Goal: Book appointment/travel/reservation

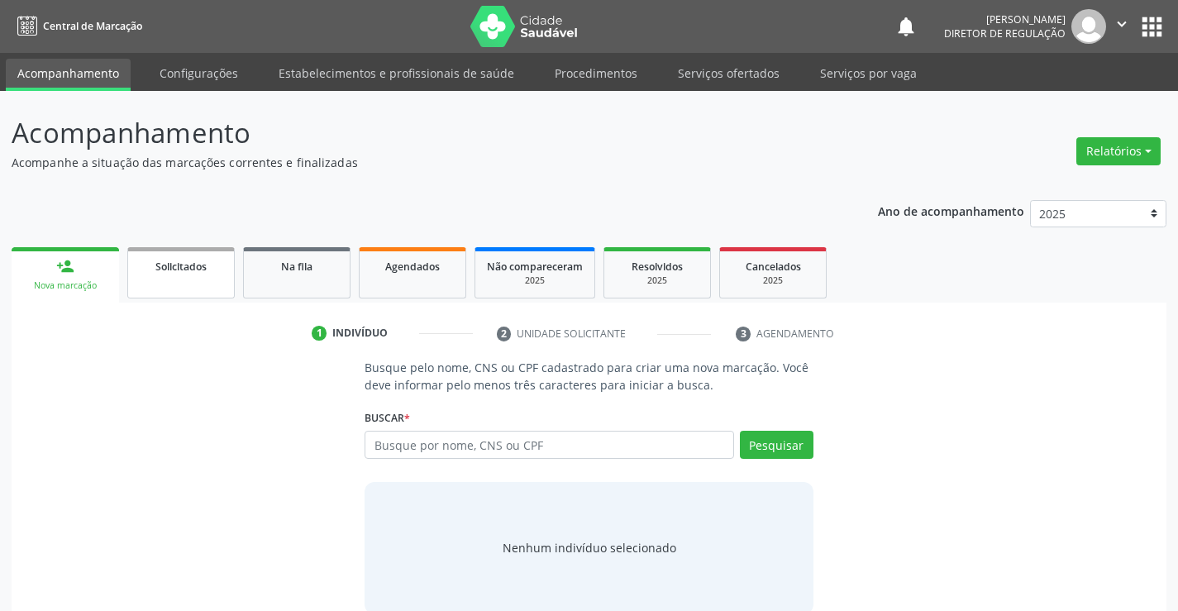
click at [204, 274] on link "Solicitados" at bounding box center [180, 272] width 107 height 51
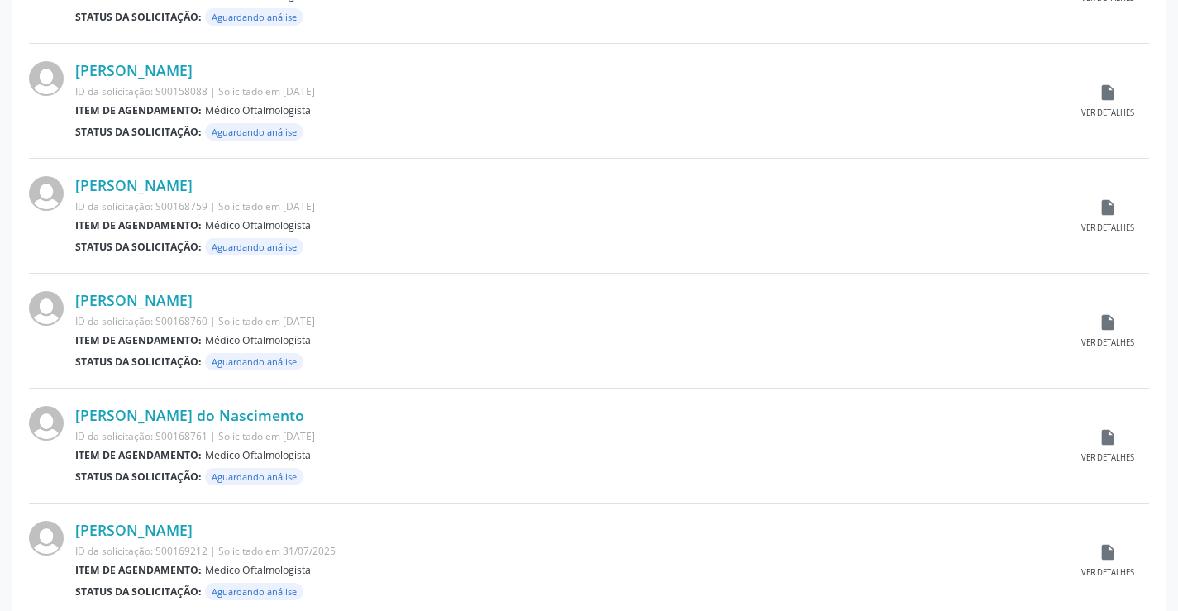
scroll to position [1630, 0]
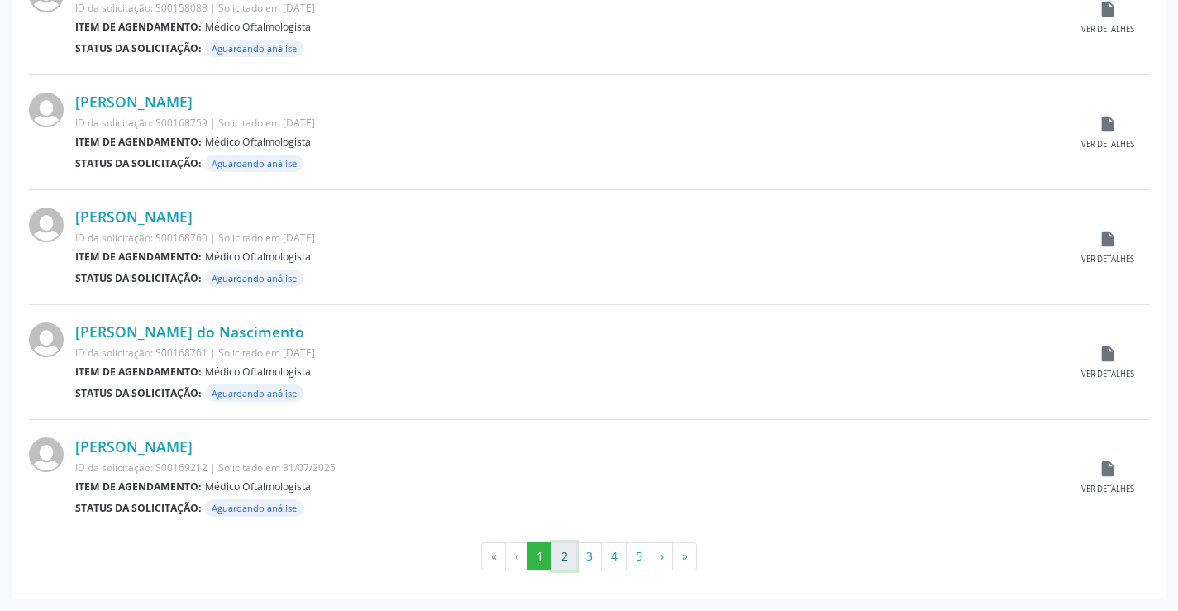
click at [569, 564] on button "2" at bounding box center [564, 556] width 26 height 28
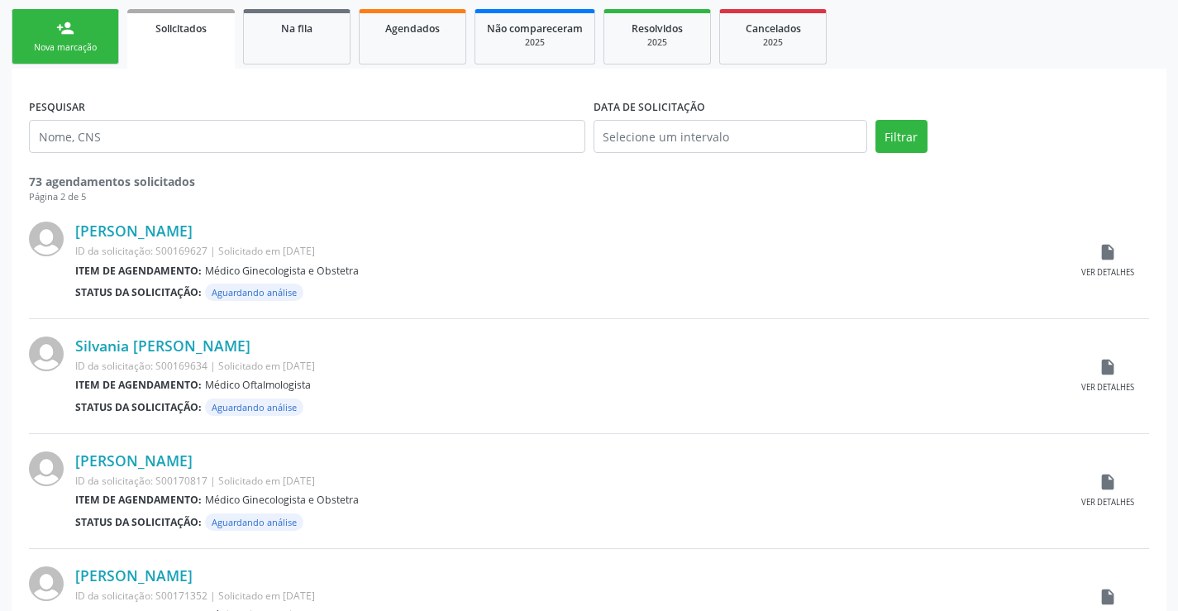
scroll to position [248, 0]
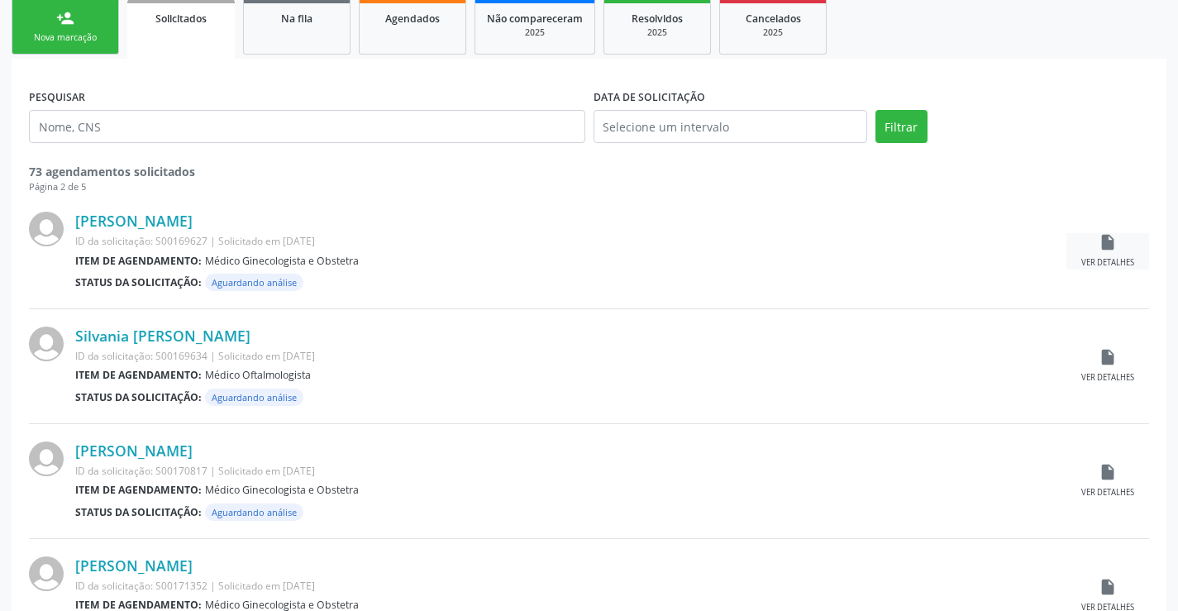
click at [1112, 246] on icon "insert_drive_file" at bounding box center [1108, 242] width 18 height 18
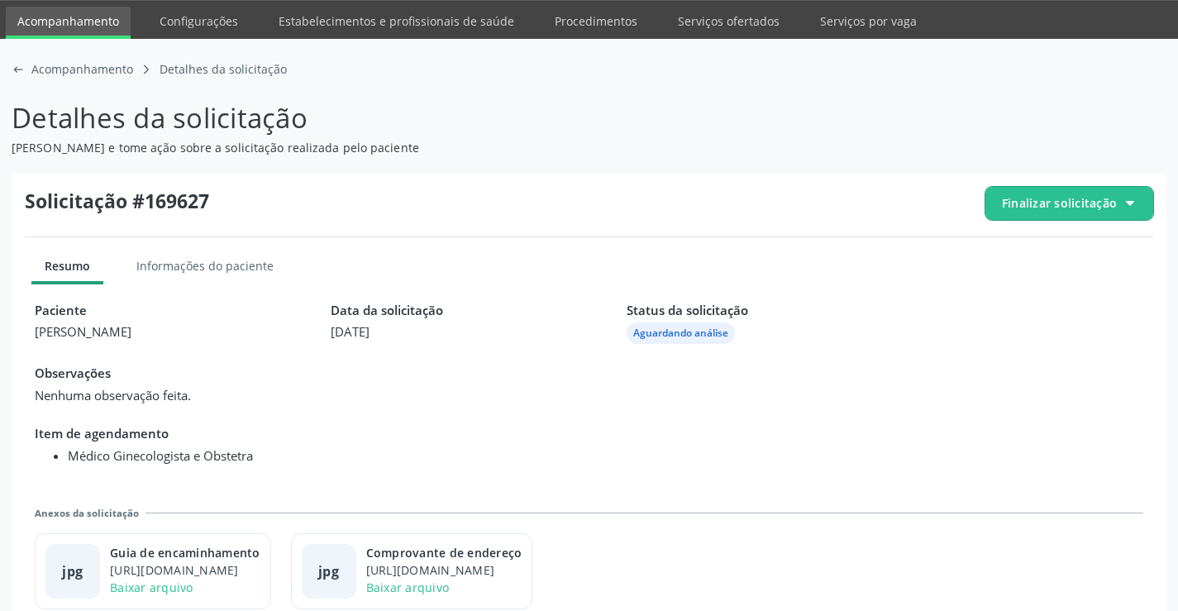
scroll to position [75, 0]
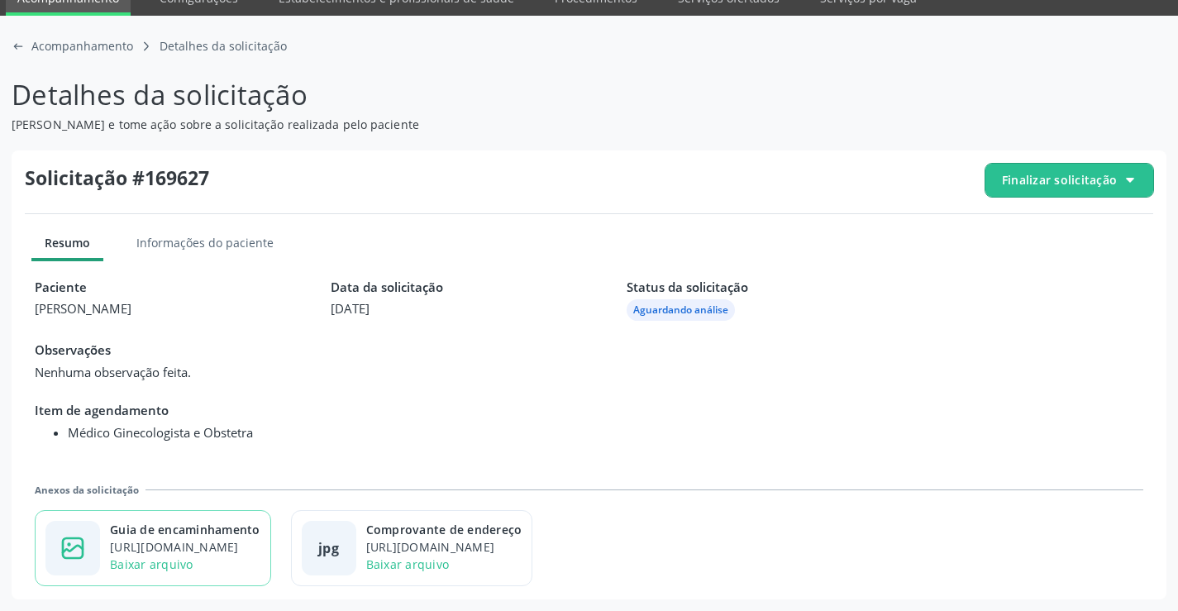
click at [212, 540] on div "[URL][DOMAIN_NAME]" at bounding box center [185, 546] width 150 height 17
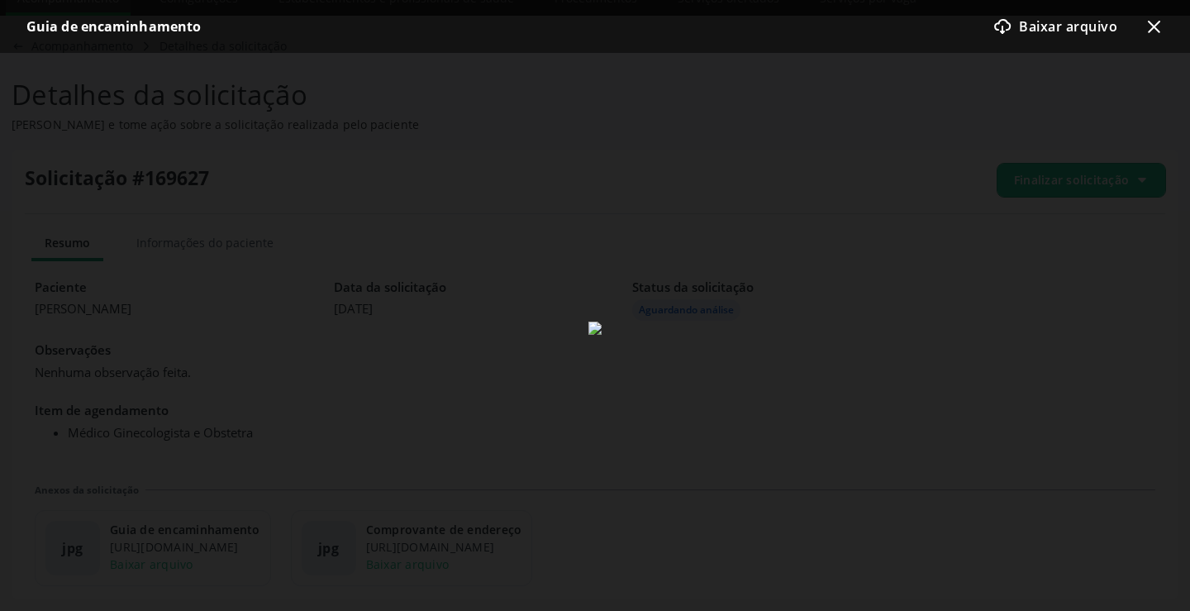
click at [1152, 21] on icon "x-outline icon" at bounding box center [1154, 27] width 20 height 20
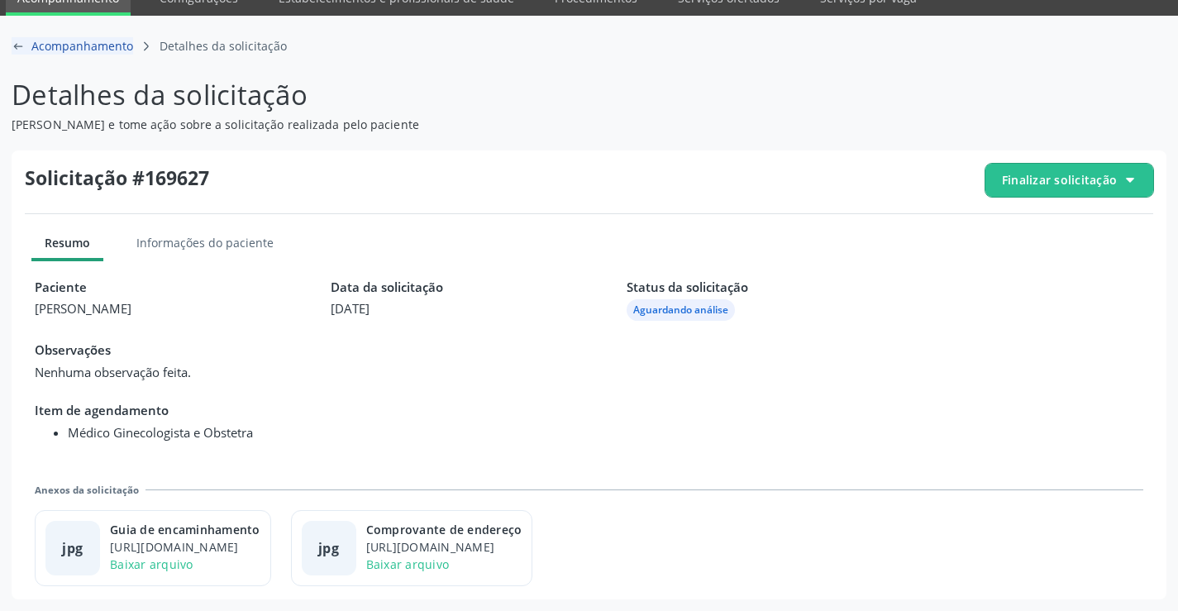
click at [17, 42] on icon "arrow-left-outline icon" at bounding box center [18, 46] width 13 height 13
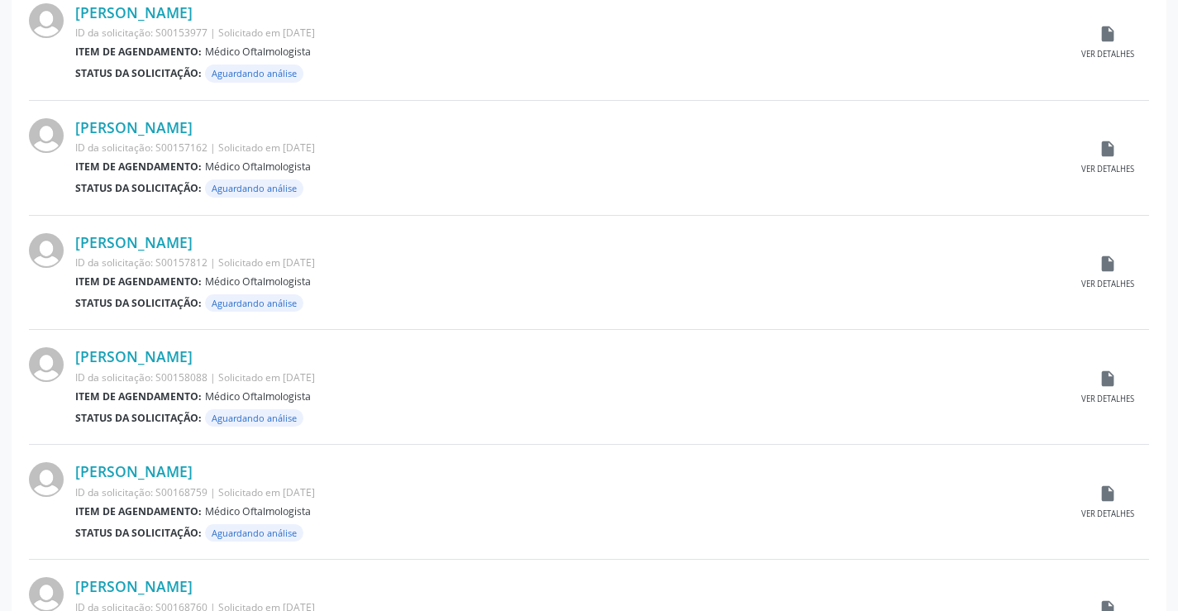
scroll to position [1630, 0]
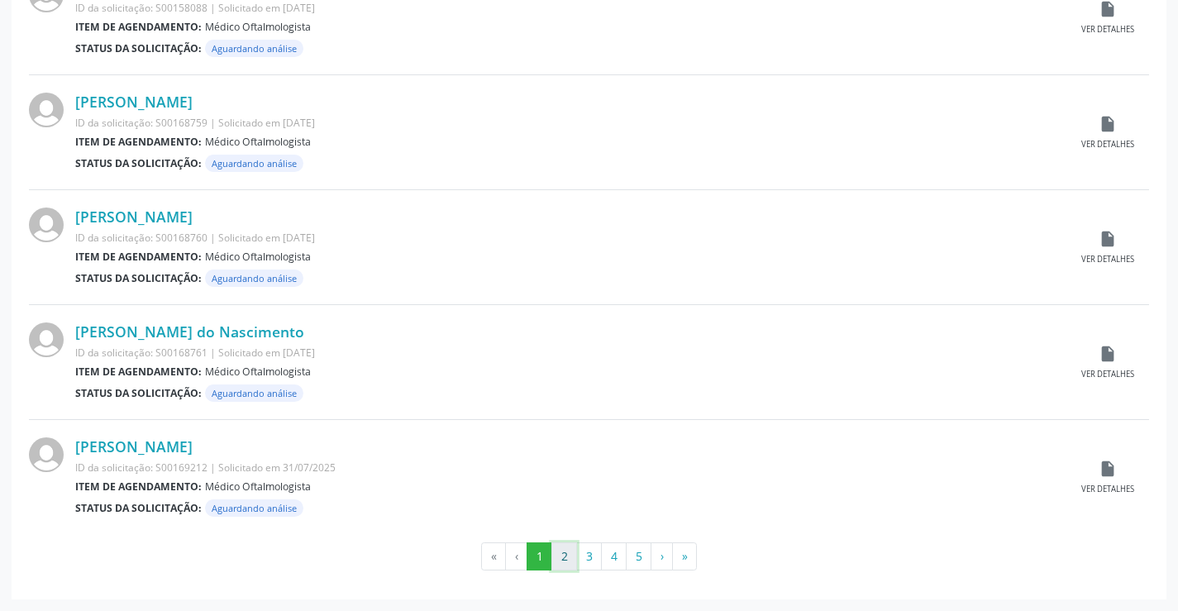
click at [565, 567] on button "2" at bounding box center [564, 556] width 26 height 28
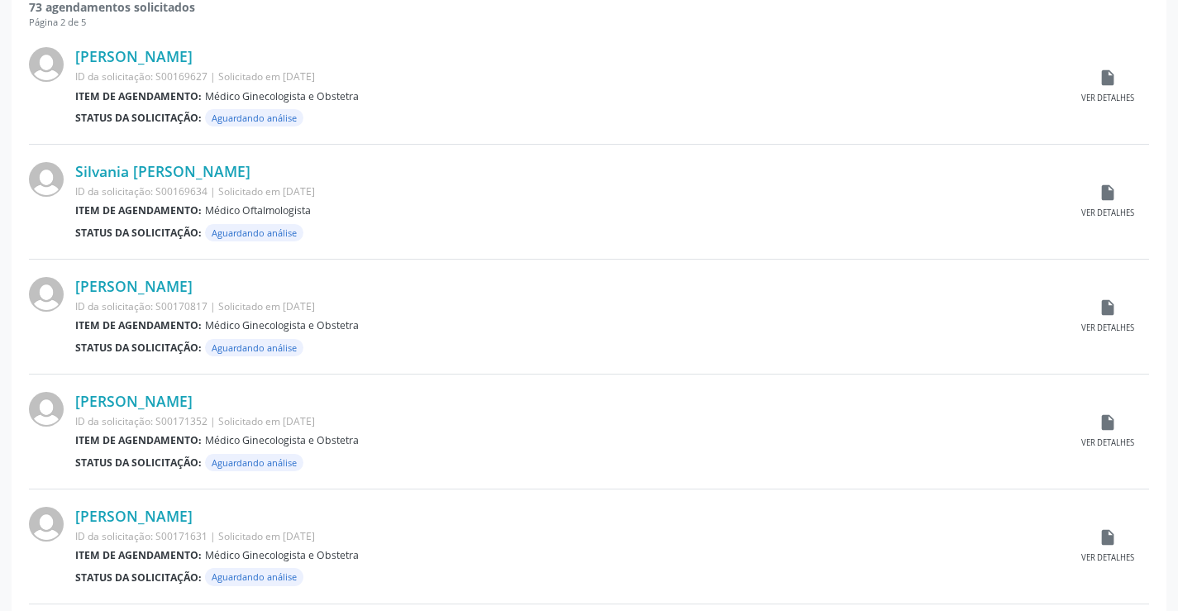
scroll to position [413, 0]
click at [1114, 318] on div "insert_drive_file Ver detalhes" at bounding box center [1107, 316] width 83 height 36
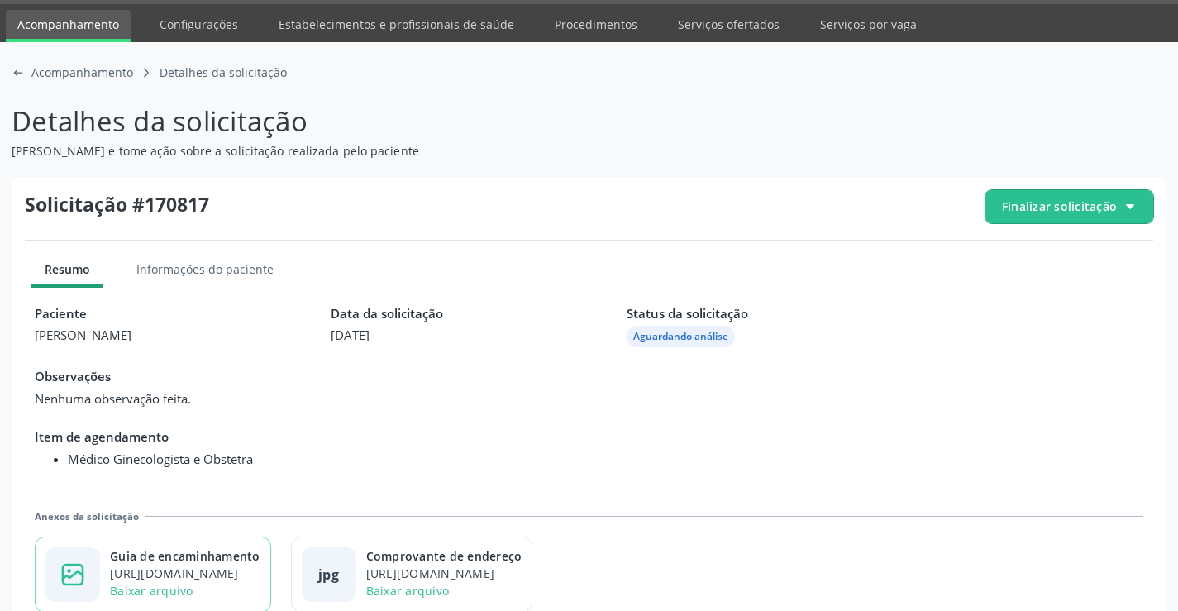
scroll to position [75, 0]
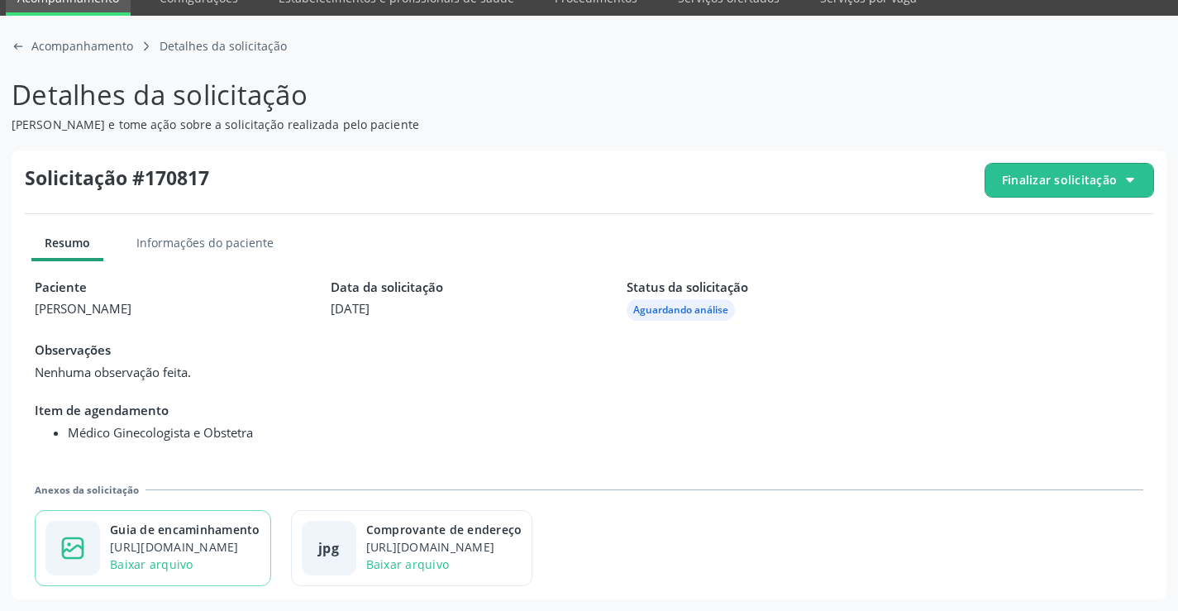
click at [221, 545] on div "[URL][DOMAIN_NAME]" at bounding box center [185, 546] width 150 height 17
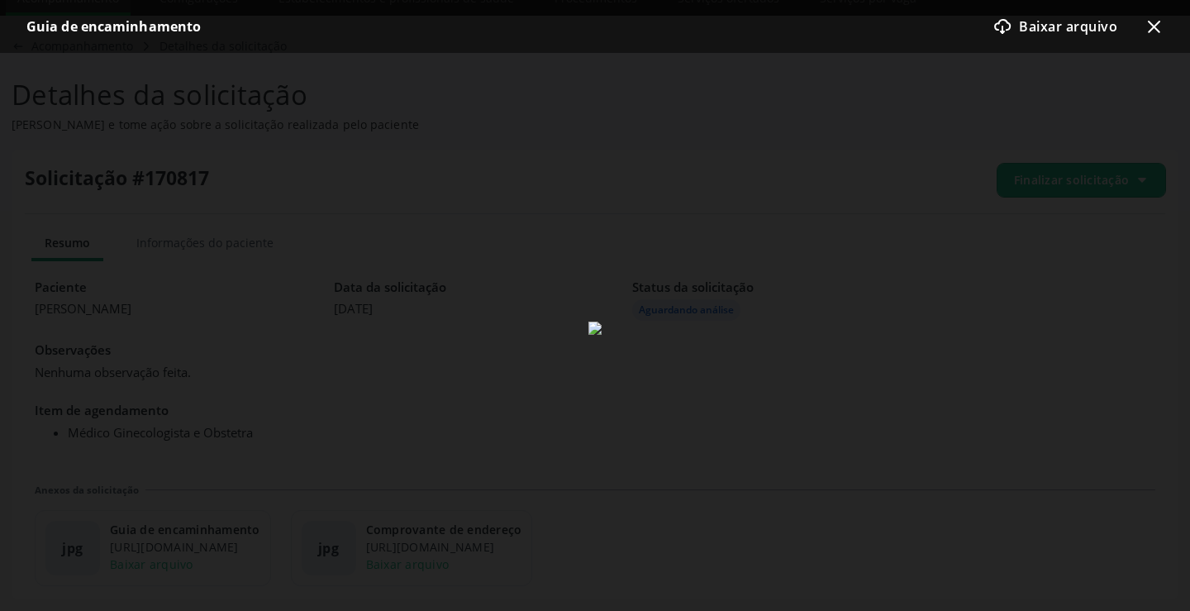
click at [1157, 31] on icon "x-outline icon" at bounding box center [1154, 27] width 20 height 20
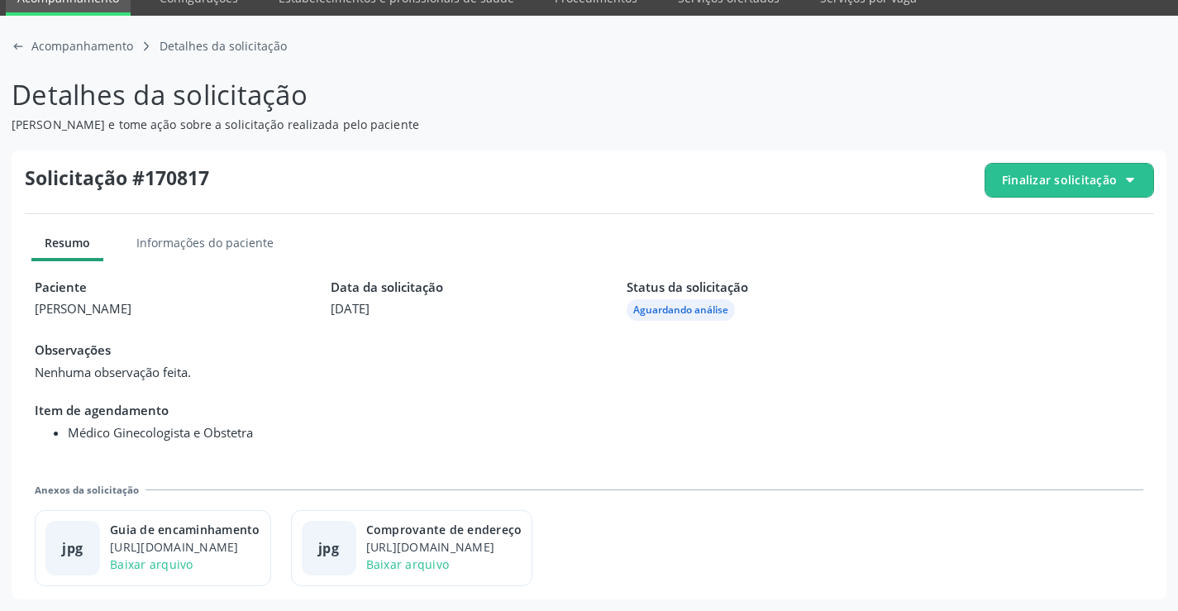
click at [1052, 185] on span "Finalizar solicitação" at bounding box center [1059, 179] width 115 height 17
click at [1015, 264] on icon "check-outline icon" at bounding box center [1008, 272] width 18 height 18
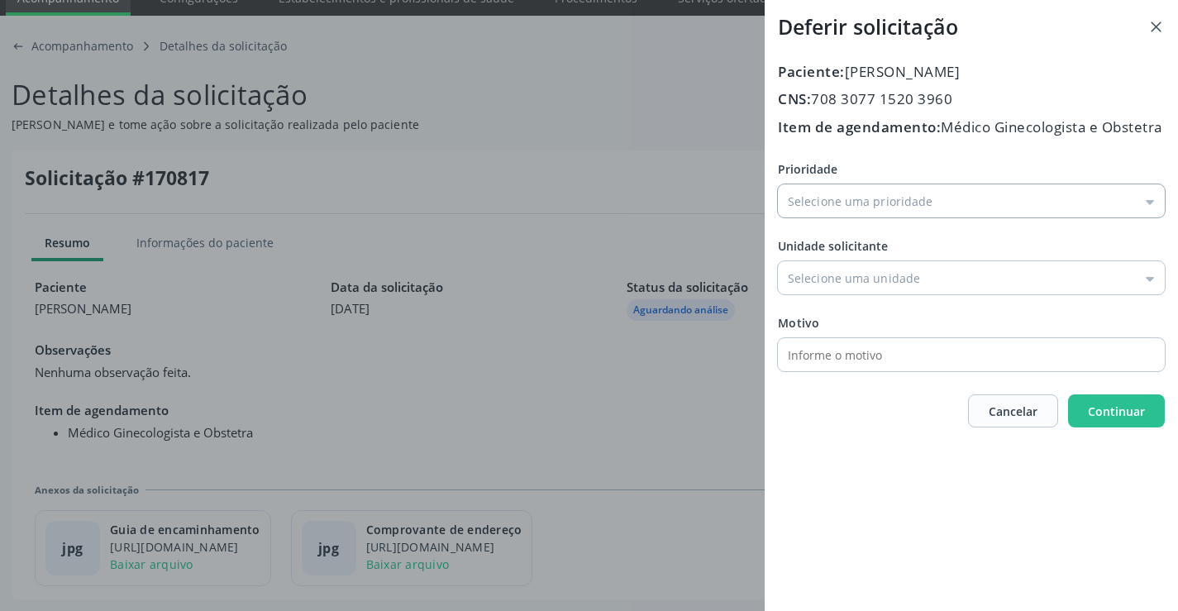
drag, startPoint x: 857, startPoint y: 215, endPoint x: 850, endPoint y: 246, distance: 31.5
click at [856, 215] on input "Prioridade" at bounding box center [971, 200] width 387 height 33
click at [840, 275] on div "Prioridade Média Prioridade Baixa Prioridade Média Prioridade Alta Prioridade U…" at bounding box center [971, 265] width 387 height 211
click at [836, 217] on input "Média Prioridade" at bounding box center [971, 200] width 387 height 33
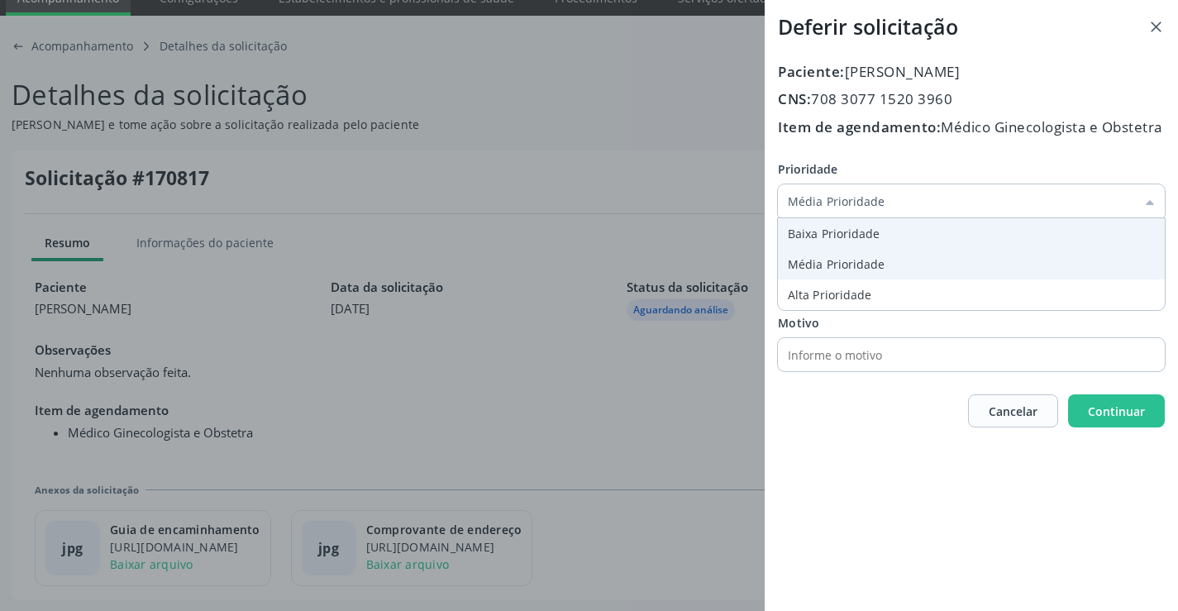
type input "Baixa Prioridade"
click at [834, 262] on div "Prioridade Baixa Prioridade Baixa Prioridade Média Prioridade Alta Prioridade U…" at bounding box center [971, 265] width 387 height 211
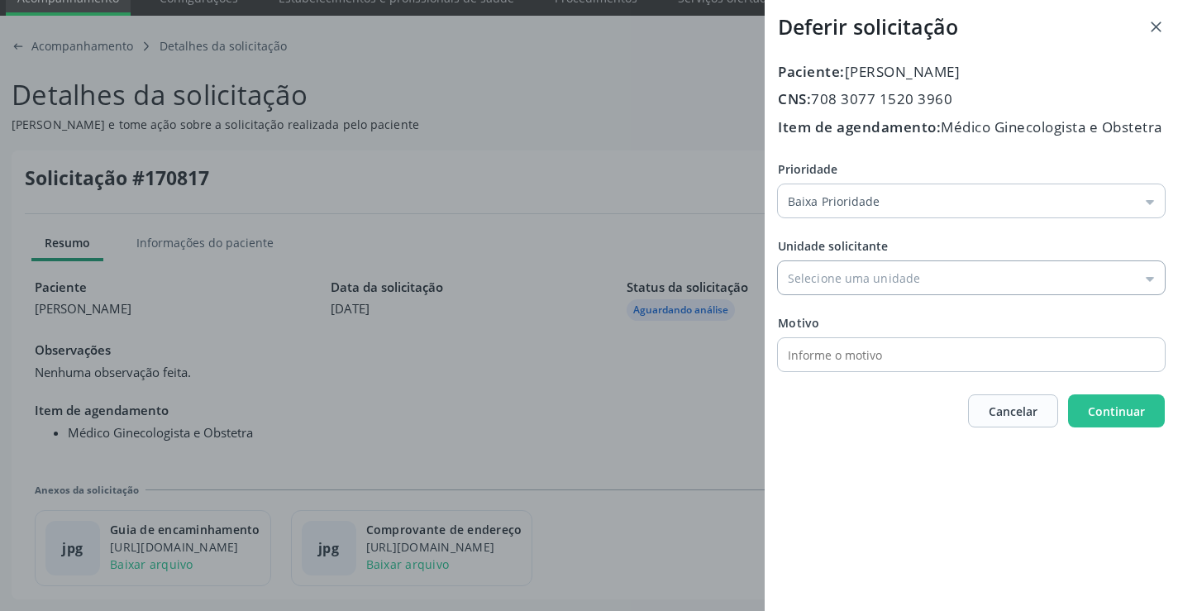
click at [843, 294] on input "Prioridade" at bounding box center [971, 277] width 387 height 33
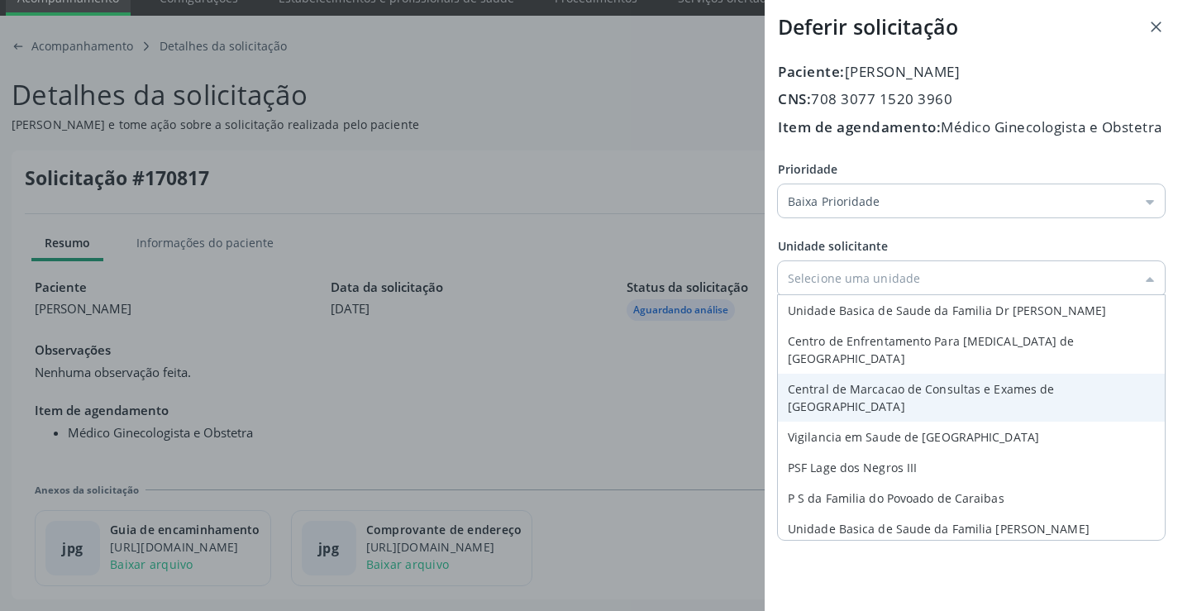
type input "Central de Marcacao de Consultas e Exames de [GEOGRAPHIC_DATA]"
click at [848, 371] on div "Prioridade Baixa Prioridade Baixa Prioridade Média Prioridade Alta Prioridade U…" at bounding box center [971, 265] width 387 height 211
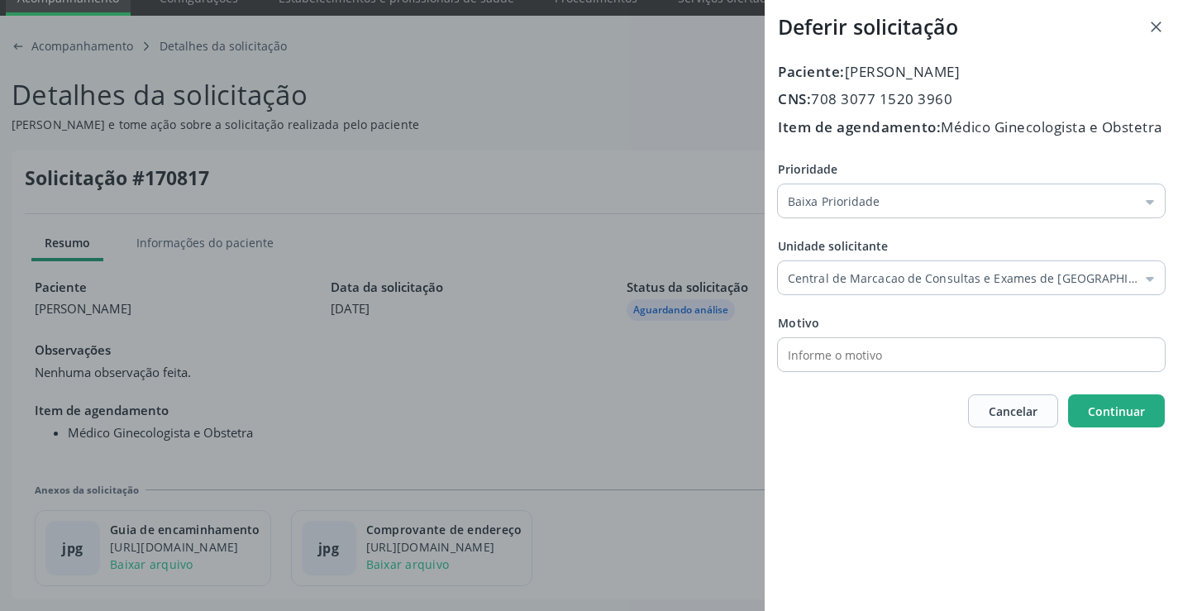
click at [1124, 419] on span "Continuar" at bounding box center [1116, 411] width 57 height 16
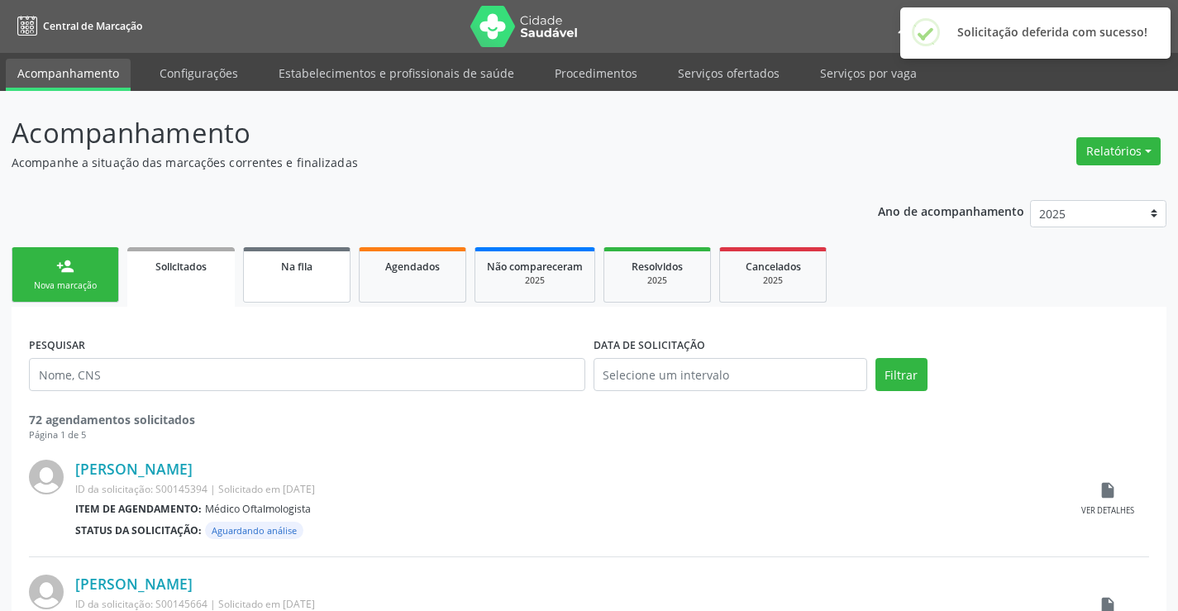
click at [299, 297] on link "Na fila" at bounding box center [296, 274] width 107 height 55
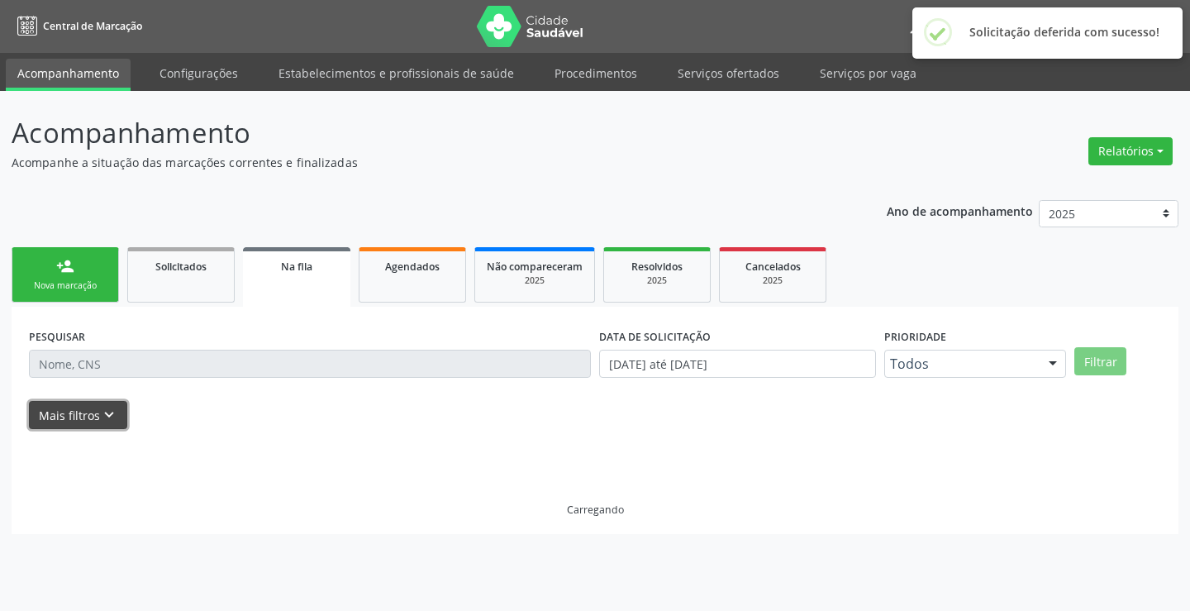
click at [107, 428] on button "Mais filtros keyboard_arrow_down" at bounding box center [78, 415] width 98 height 29
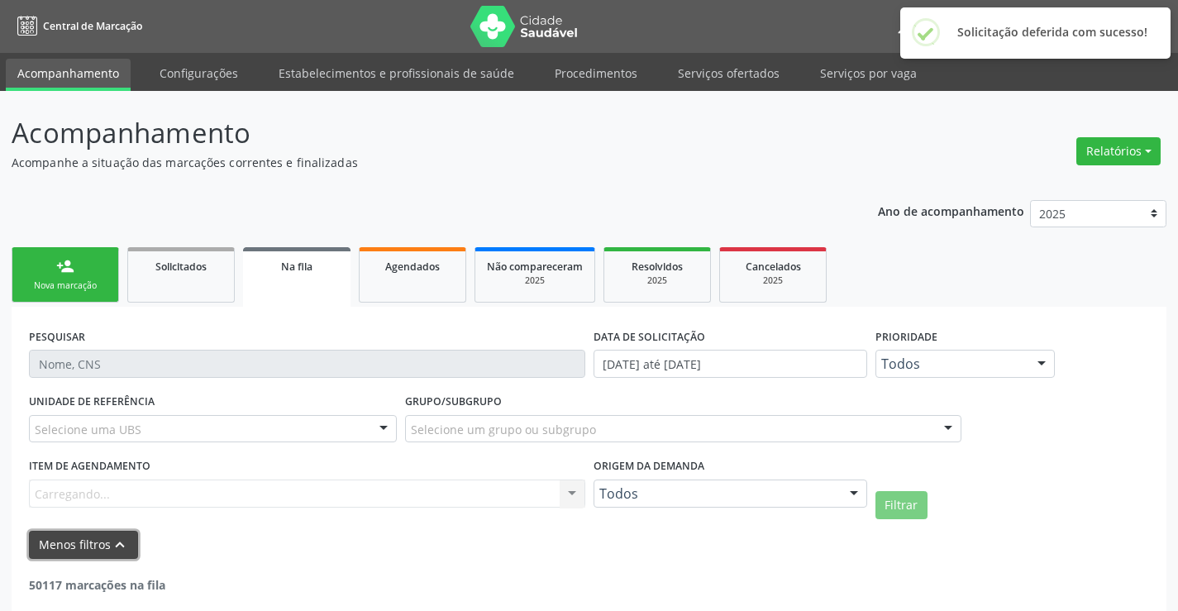
scroll to position [82, 0]
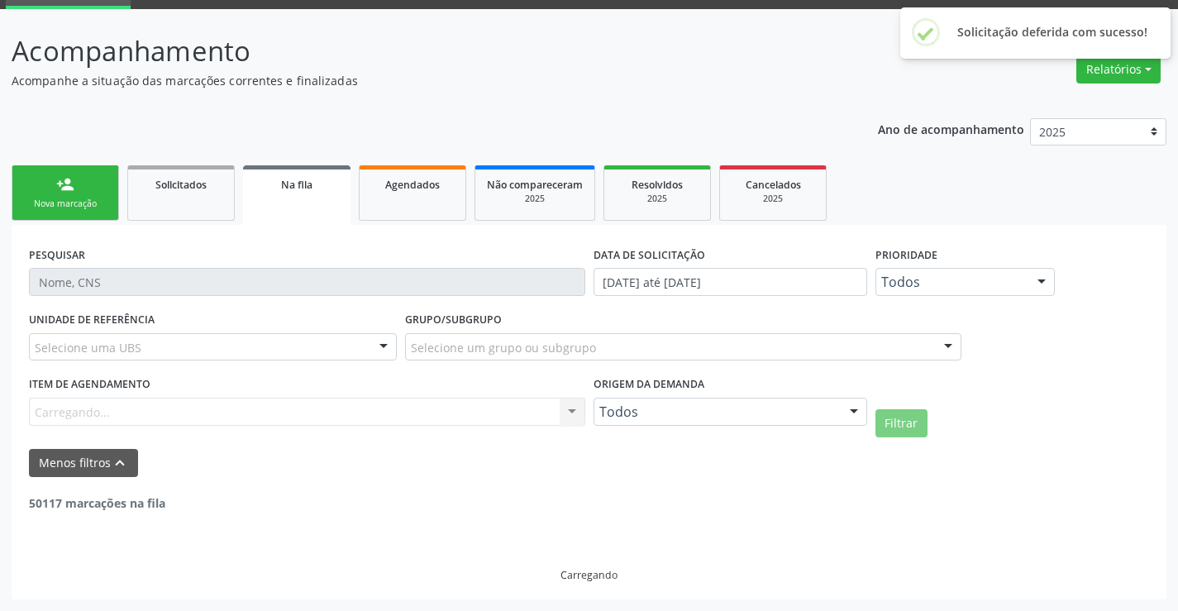
click at [723, 400] on div "Todos" at bounding box center [731, 412] width 274 height 28
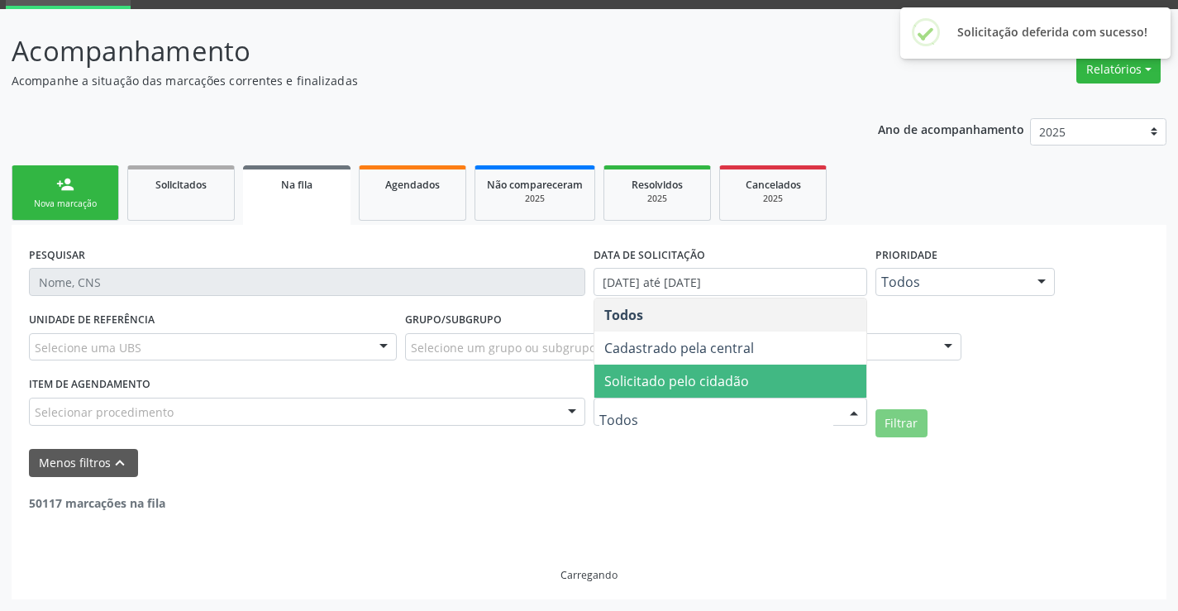
click at [703, 379] on span "Solicitado pelo cidadão" at bounding box center [676, 381] width 145 height 18
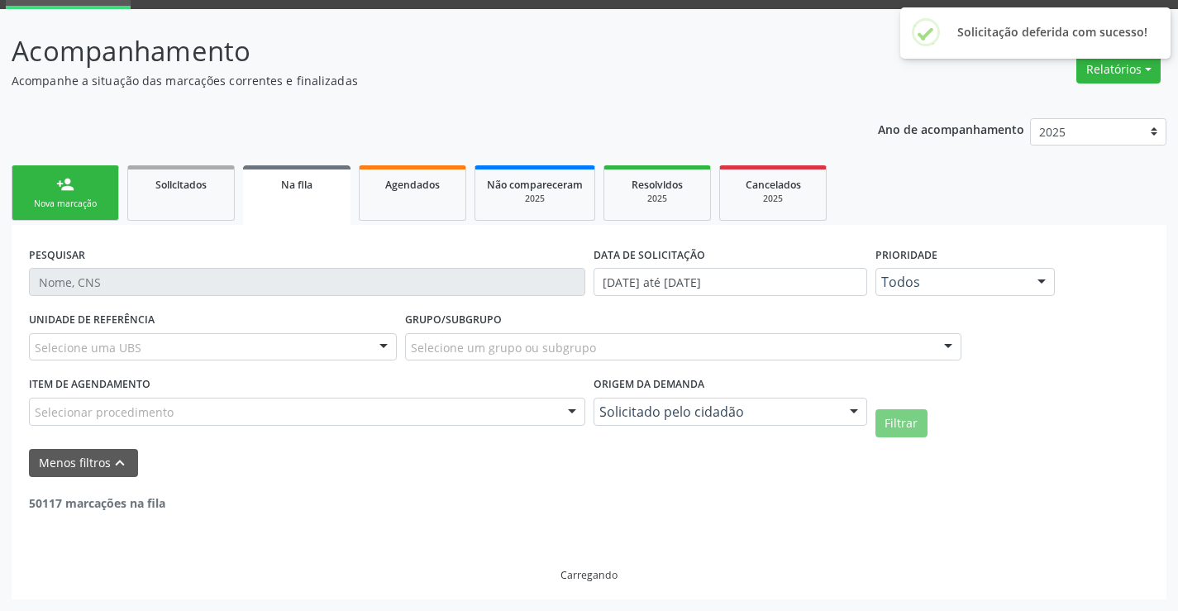
click at [905, 427] on button "Filtrar" at bounding box center [901, 423] width 52 height 28
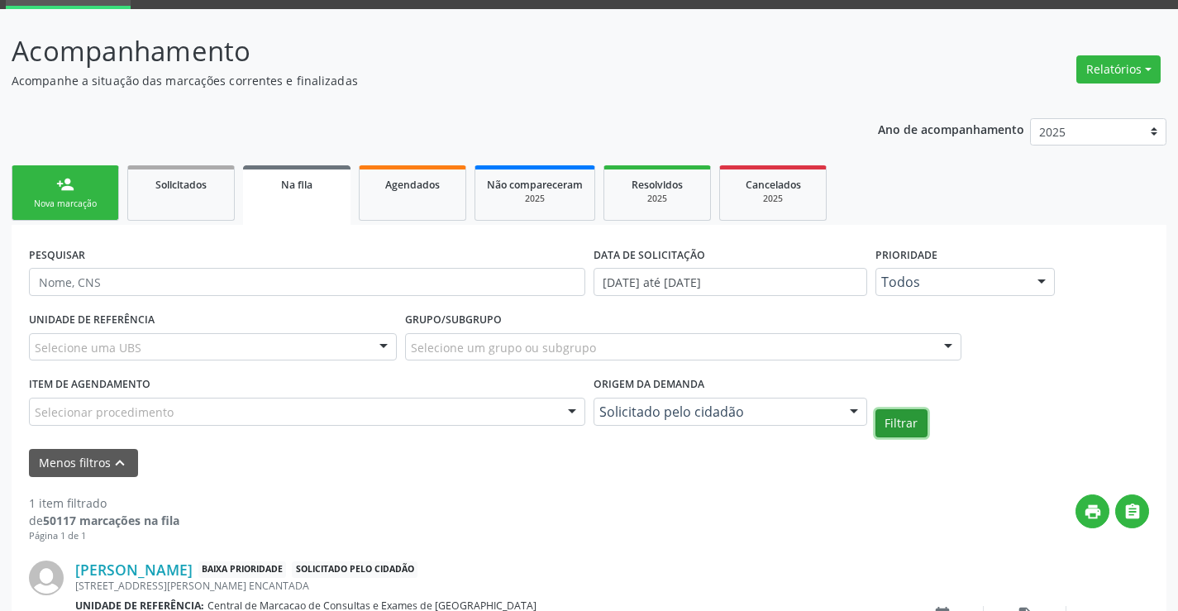
click at [901, 422] on button "Filtrar" at bounding box center [901, 423] width 52 height 28
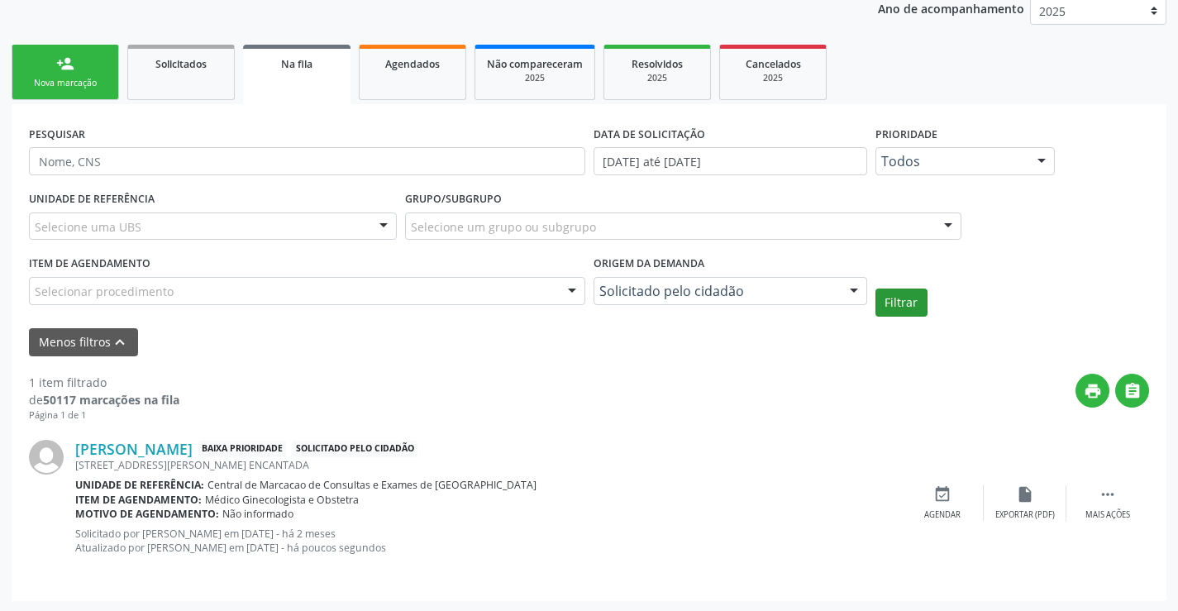
scroll to position [204, 0]
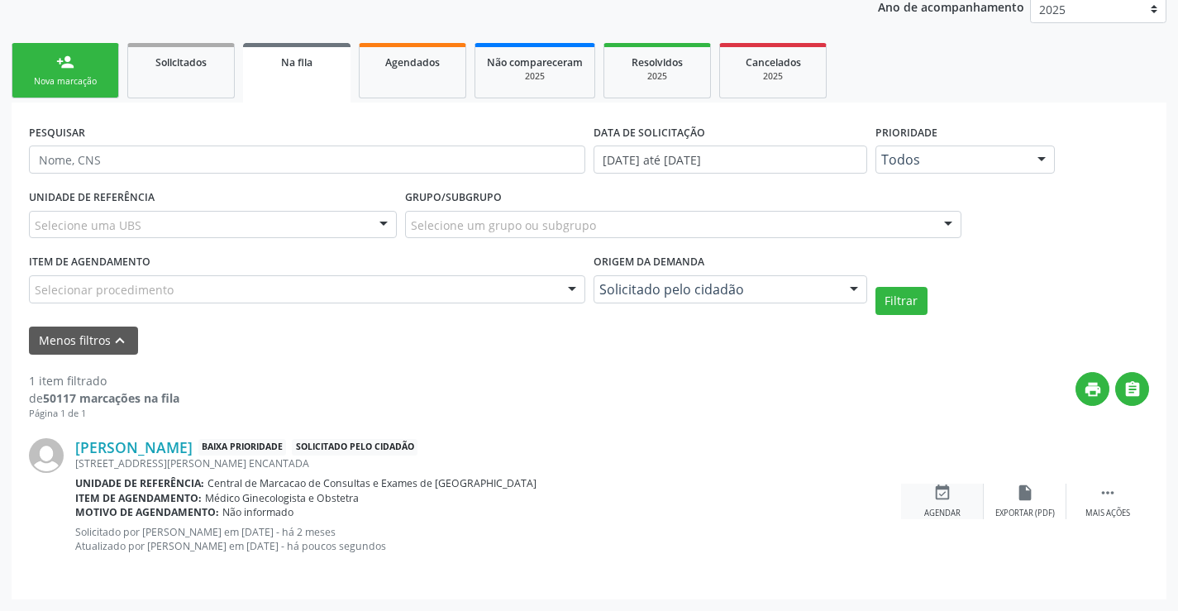
click at [952, 498] on div "event_available Agendar" at bounding box center [942, 502] width 83 height 36
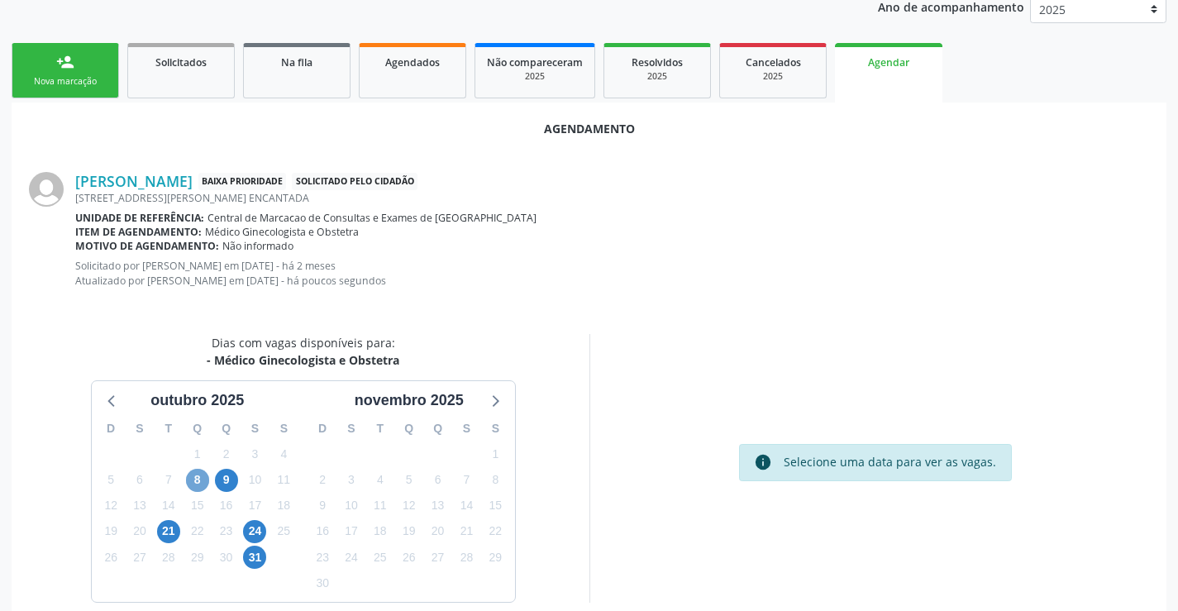
click at [197, 484] on span "8" at bounding box center [197, 480] width 23 height 23
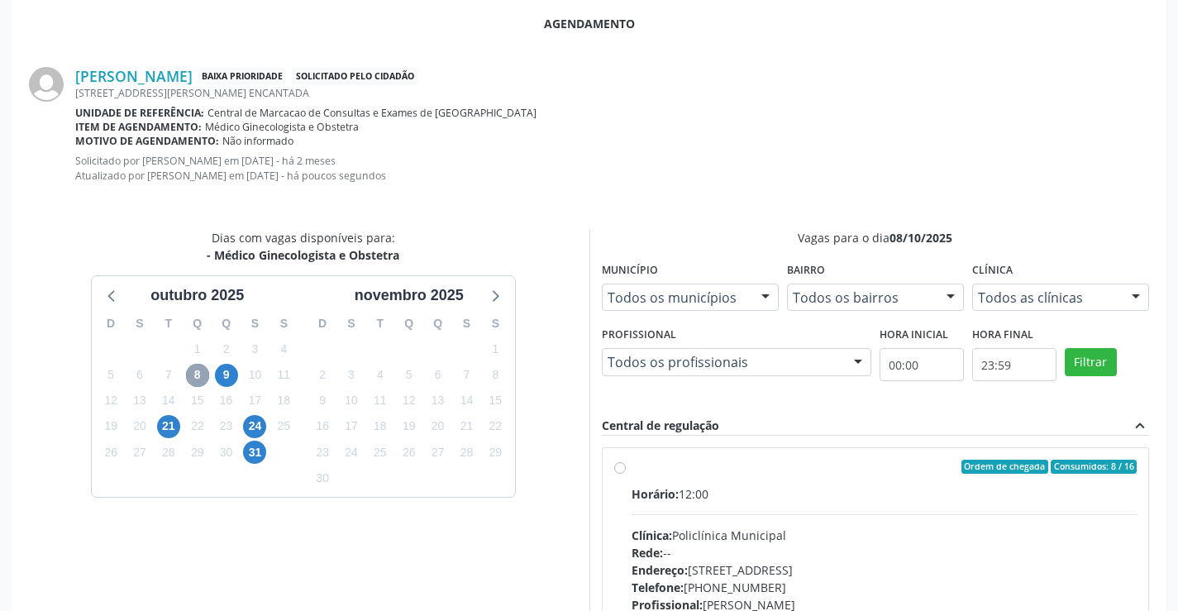
scroll to position [503, 0]
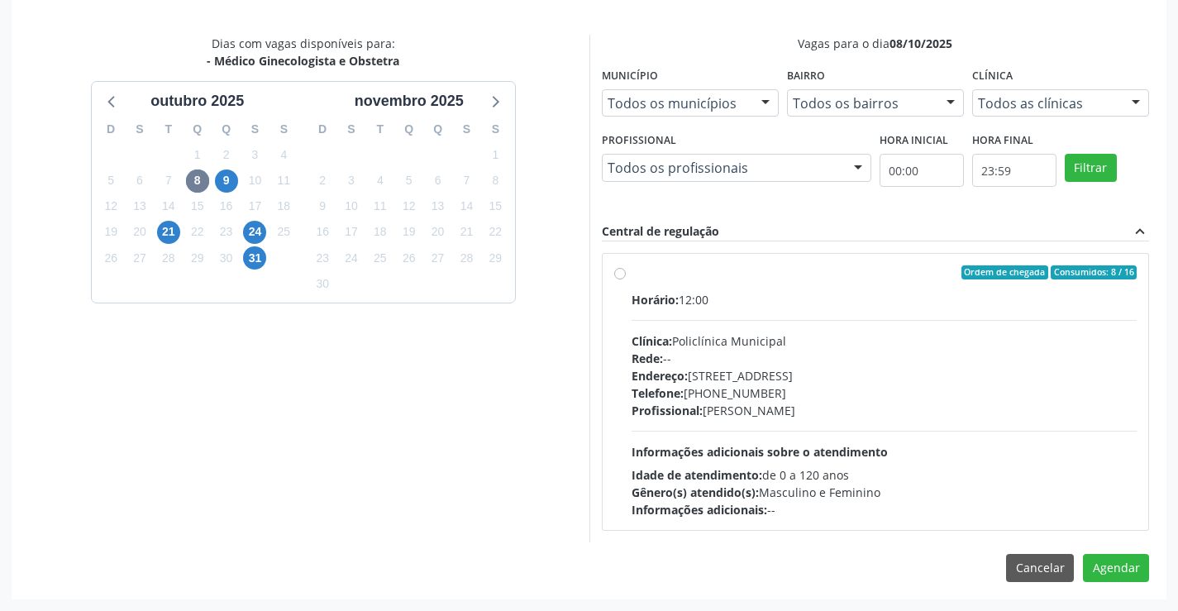
click at [836, 299] on div "Horário: 12:00" at bounding box center [885, 299] width 506 height 17
click at [626, 280] on input "Ordem de chegada Consumidos: 8 / 16 Horário: 12:00 Clínica: Policlínica Municip…" at bounding box center [620, 272] width 12 height 15
radio input "true"
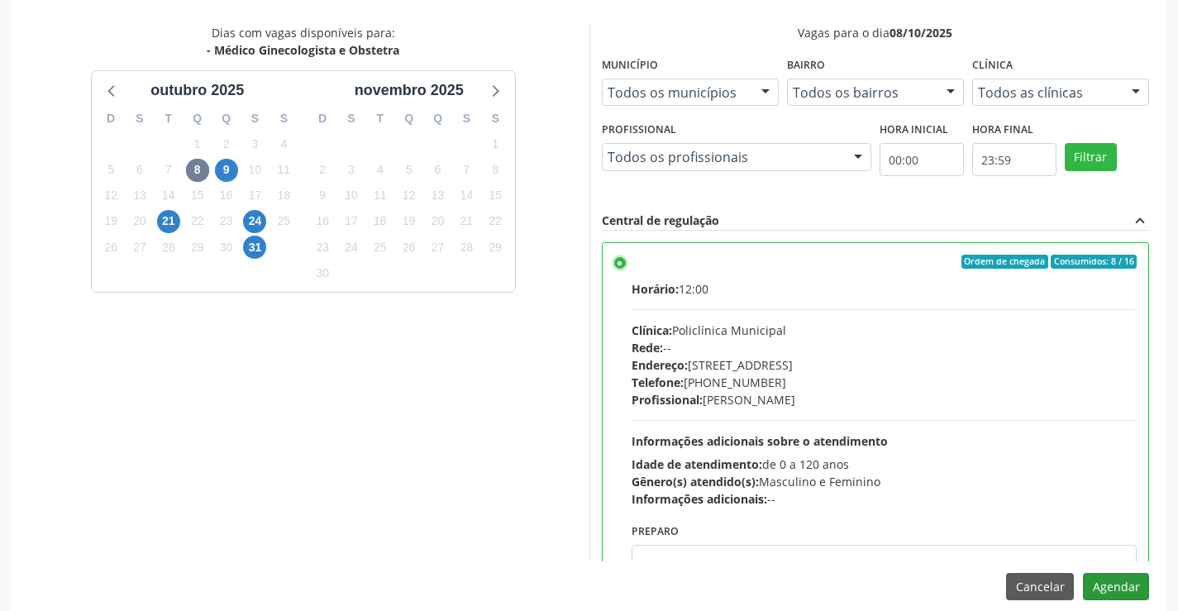
scroll to position [532, 0]
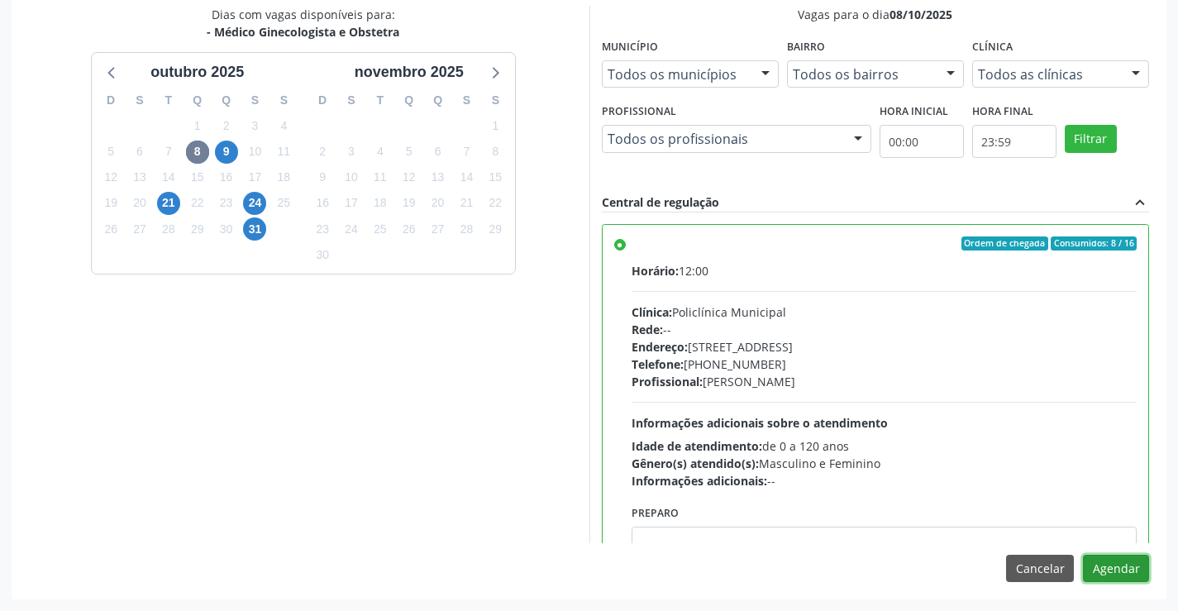
click at [1128, 565] on button "Agendar" at bounding box center [1116, 569] width 66 height 28
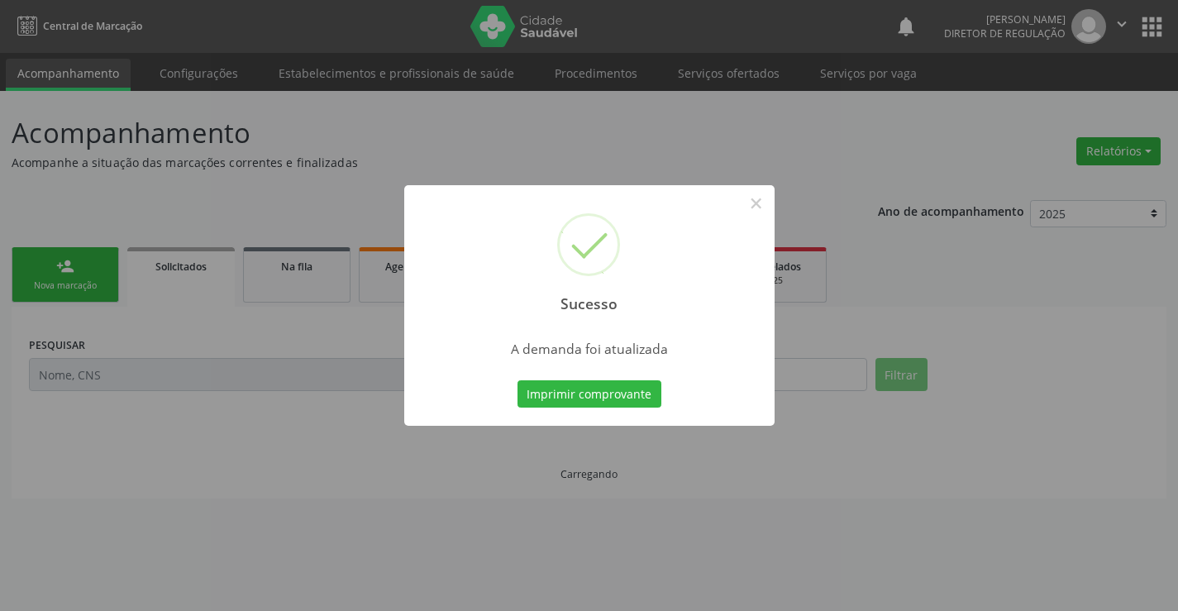
scroll to position [0, 0]
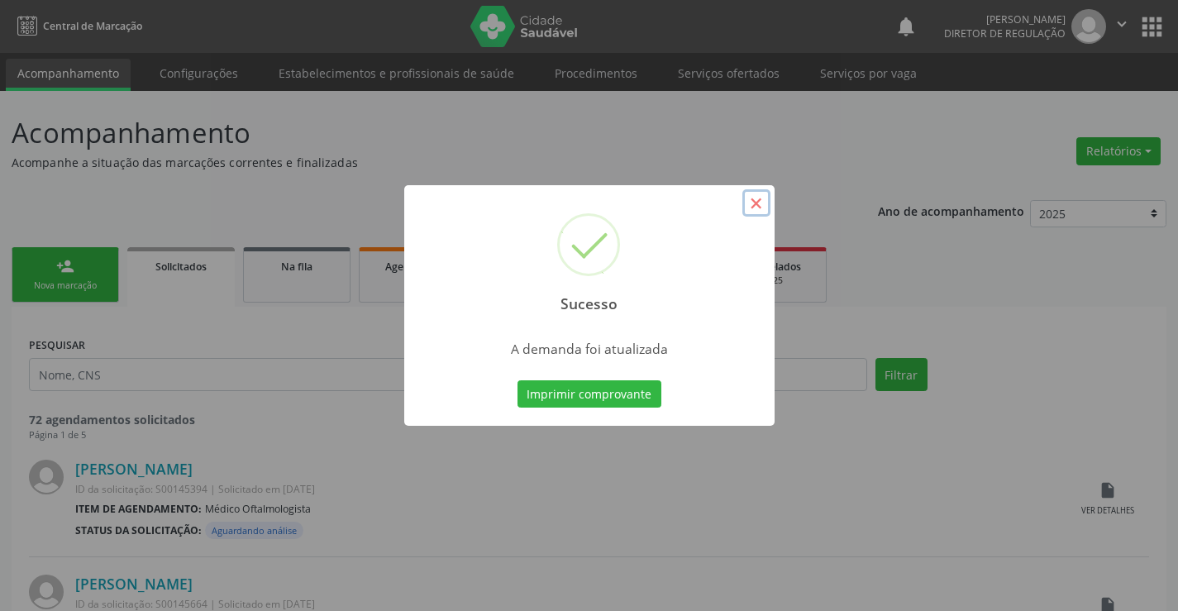
click at [745, 200] on button "×" at bounding box center [756, 203] width 28 height 28
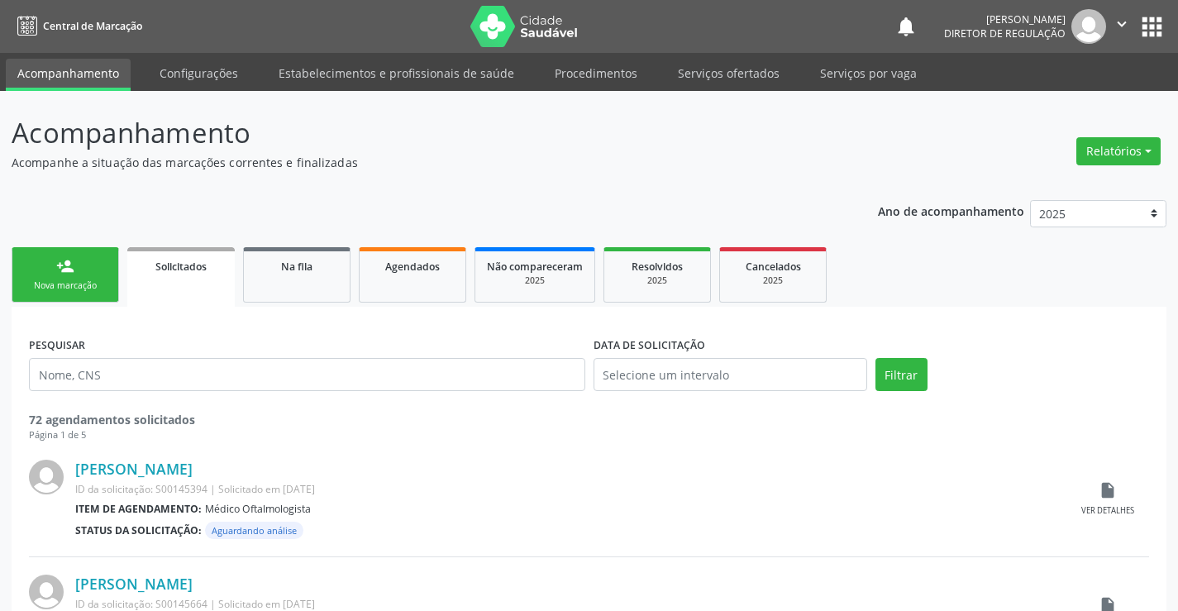
click at [98, 285] on div "Nova marcação" at bounding box center [65, 285] width 83 height 12
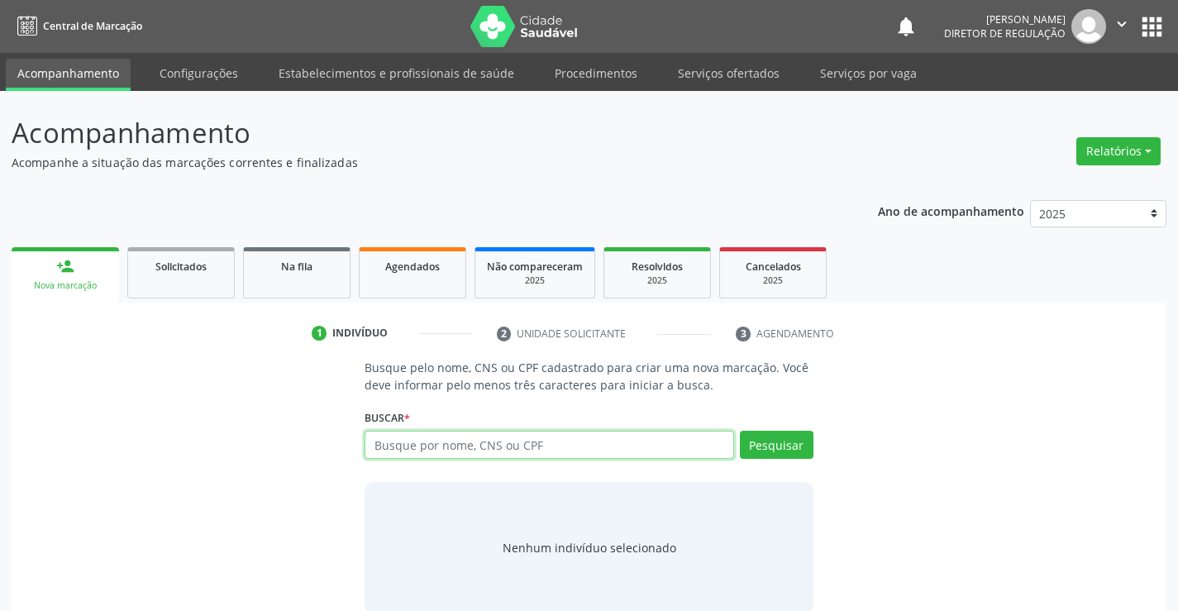
click at [444, 454] on input "text" at bounding box center [549, 445] width 369 height 28
type input "705002673148650"
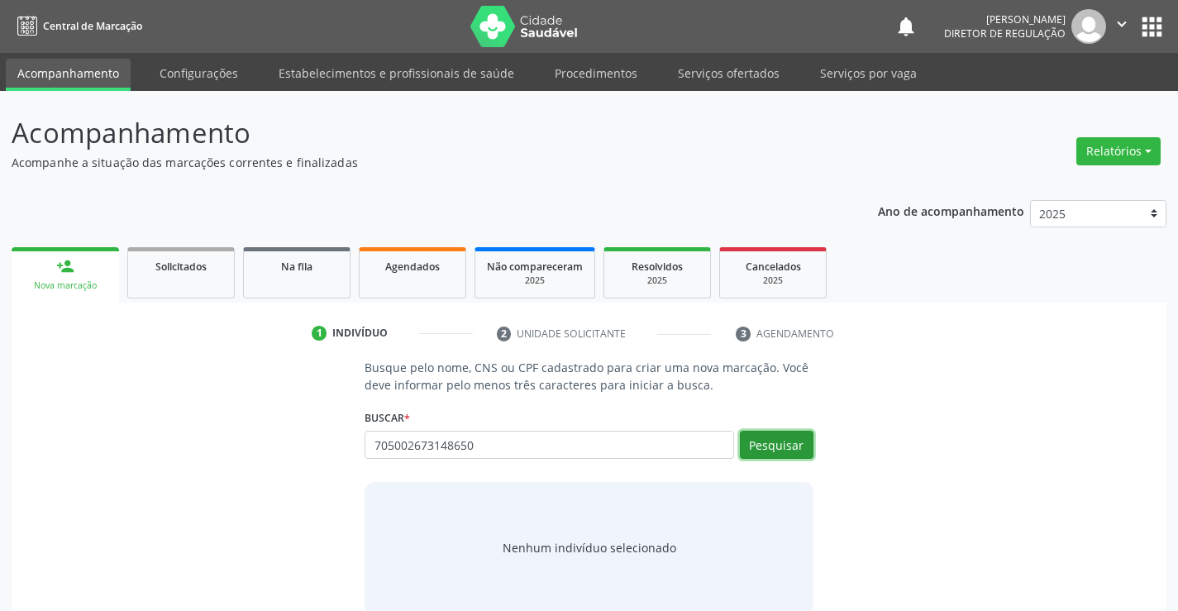
click at [785, 443] on button "Pesquisar" at bounding box center [777, 445] width 74 height 28
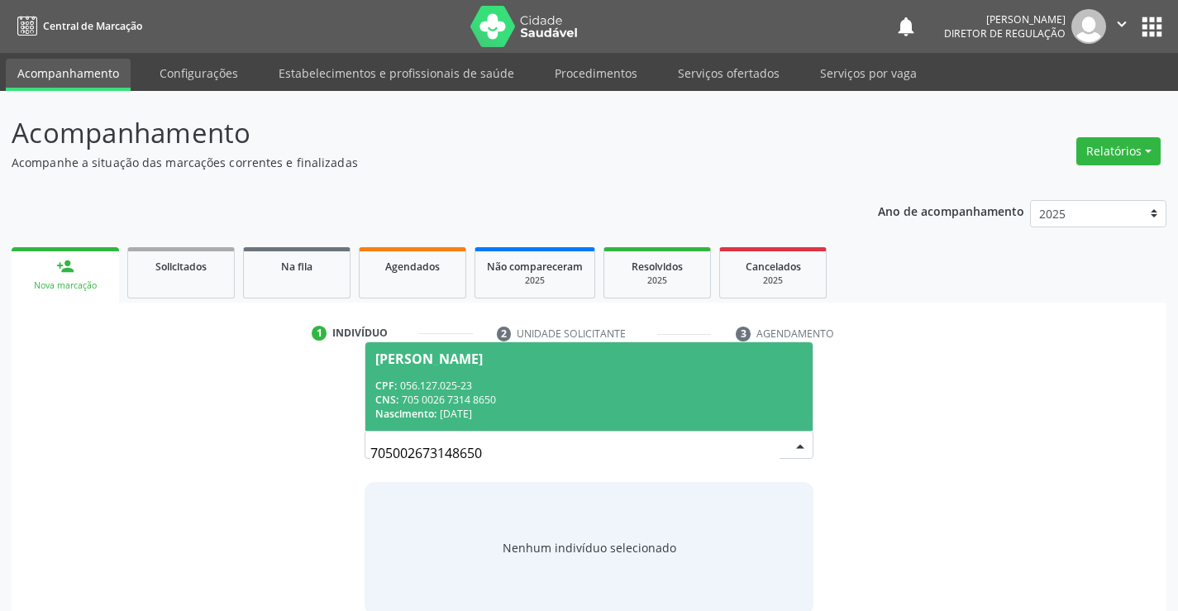
click at [454, 396] on div "CNS: 705 0026 7314 8650" at bounding box center [588, 400] width 427 height 14
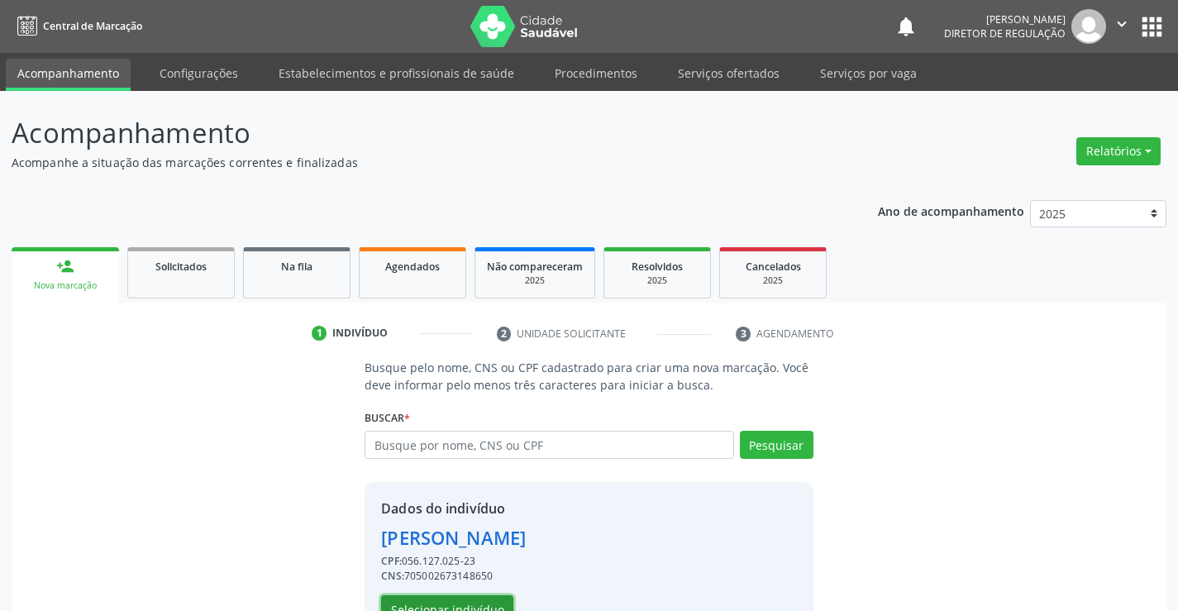
click at [453, 596] on button "Selecionar indivíduo" at bounding box center [447, 609] width 132 height 28
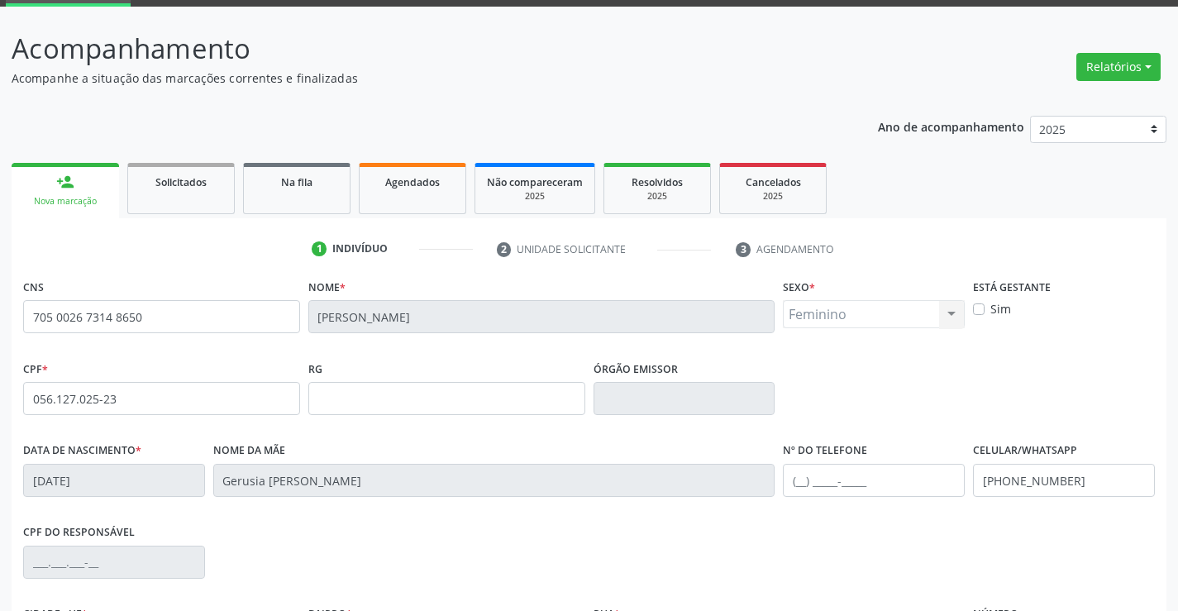
scroll to position [165, 0]
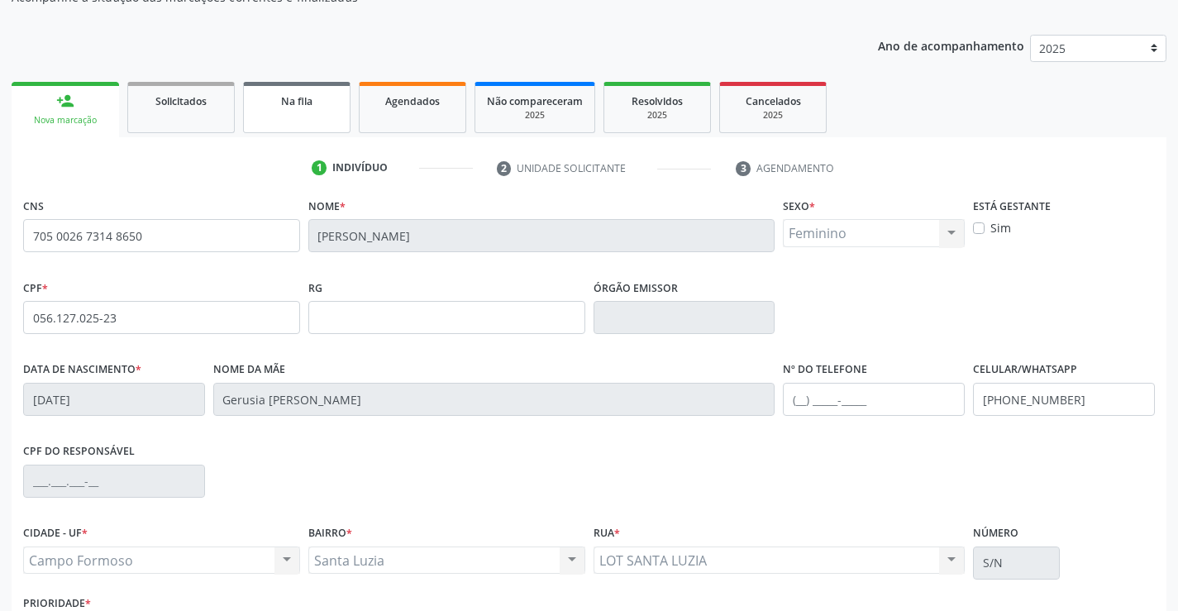
click at [265, 123] on link "Na fila" at bounding box center [296, 107] width 107 height 51
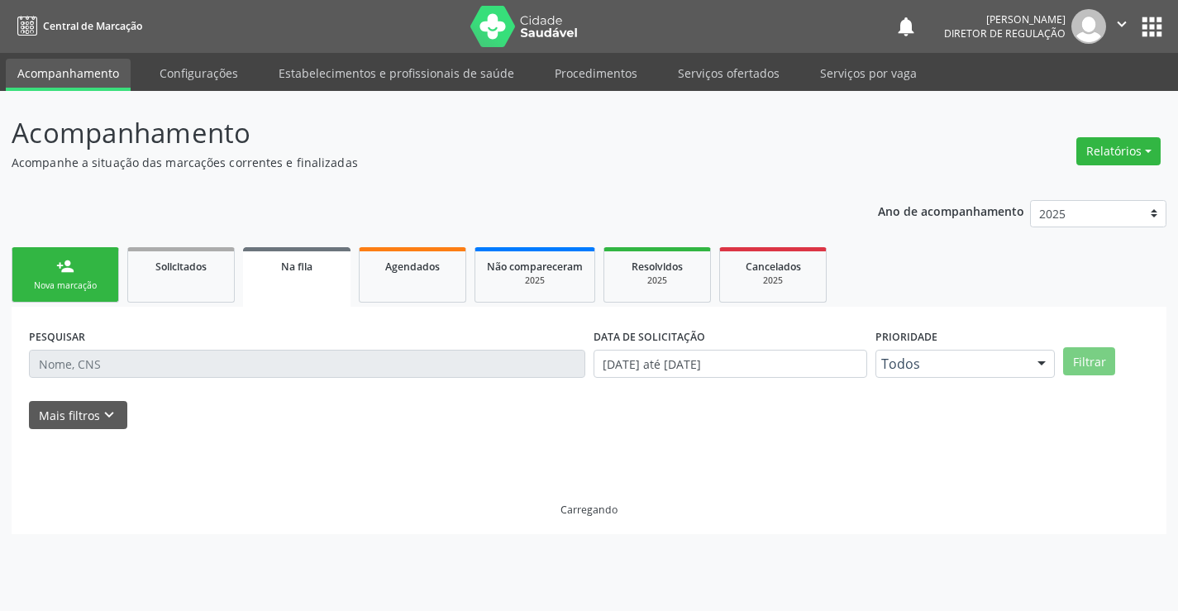
scroll to position [0, 0]
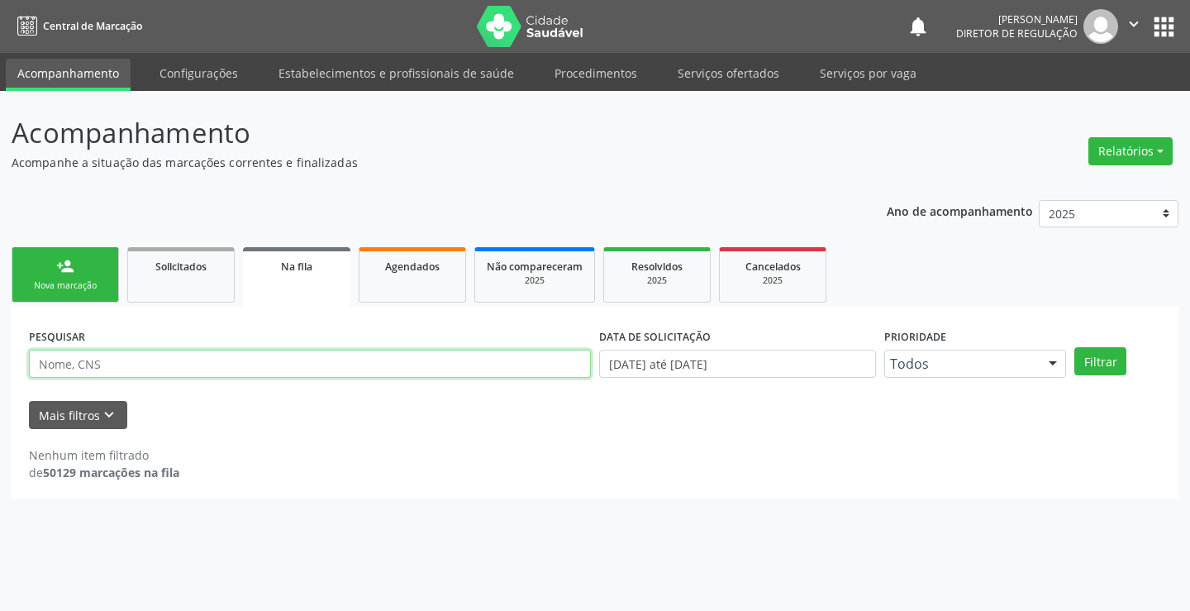
click at [58, 368] on input "text" at bounding box center [310, 364] width 562 height 28
type input "700008668759501"
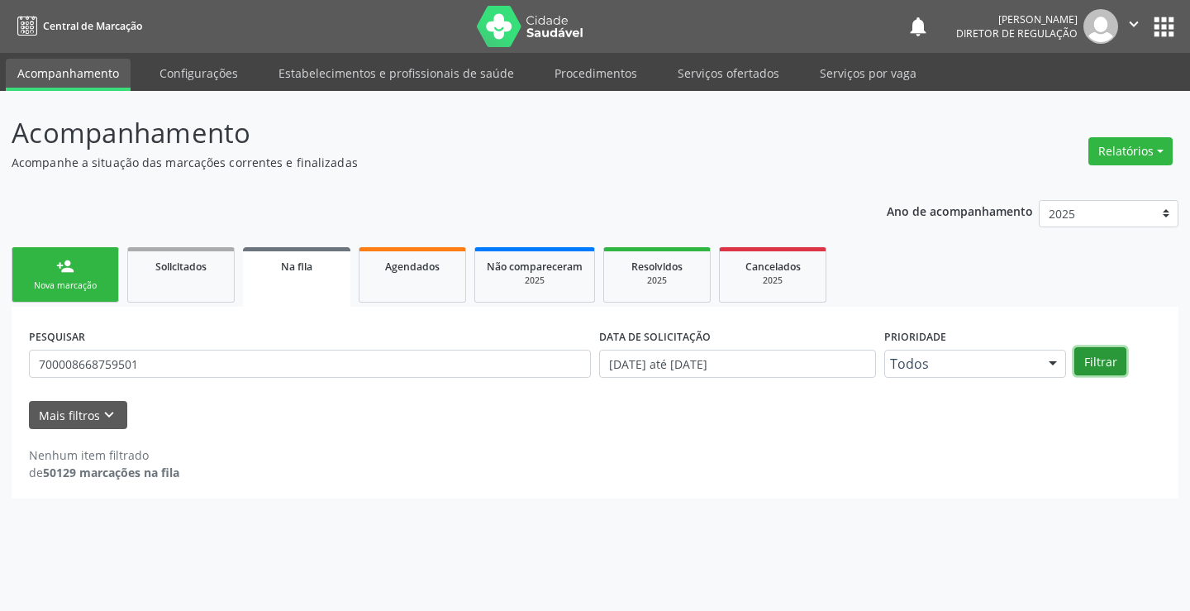
click at [1114, 347] on button "Filtrar" at bounding box center [1101, 361] width 52 height 28
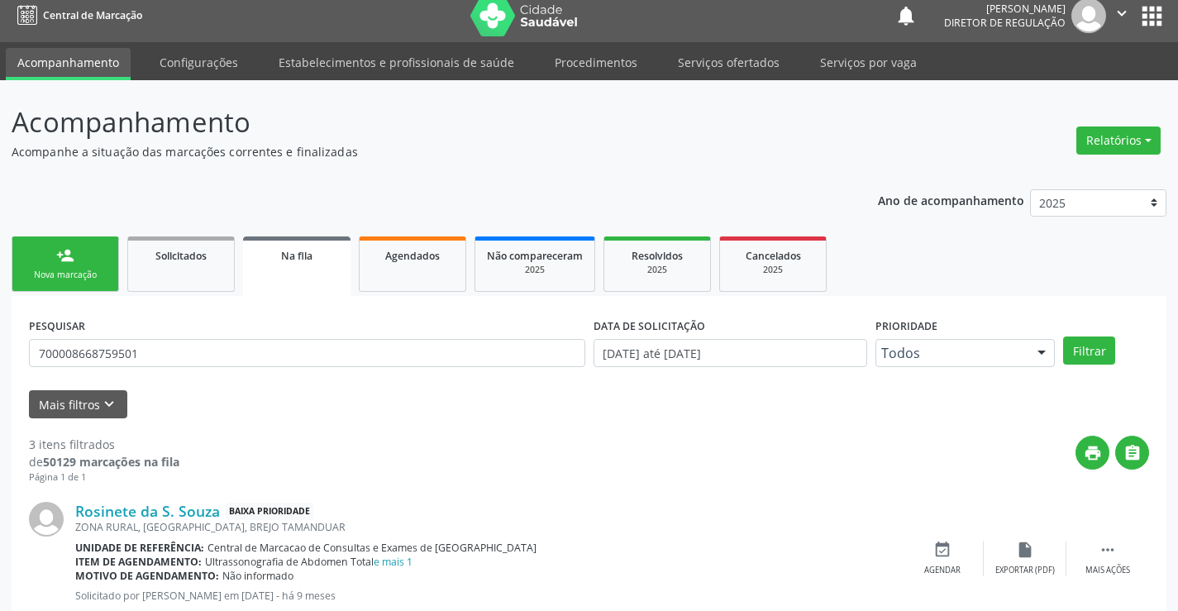
scroll to position [331, 0]
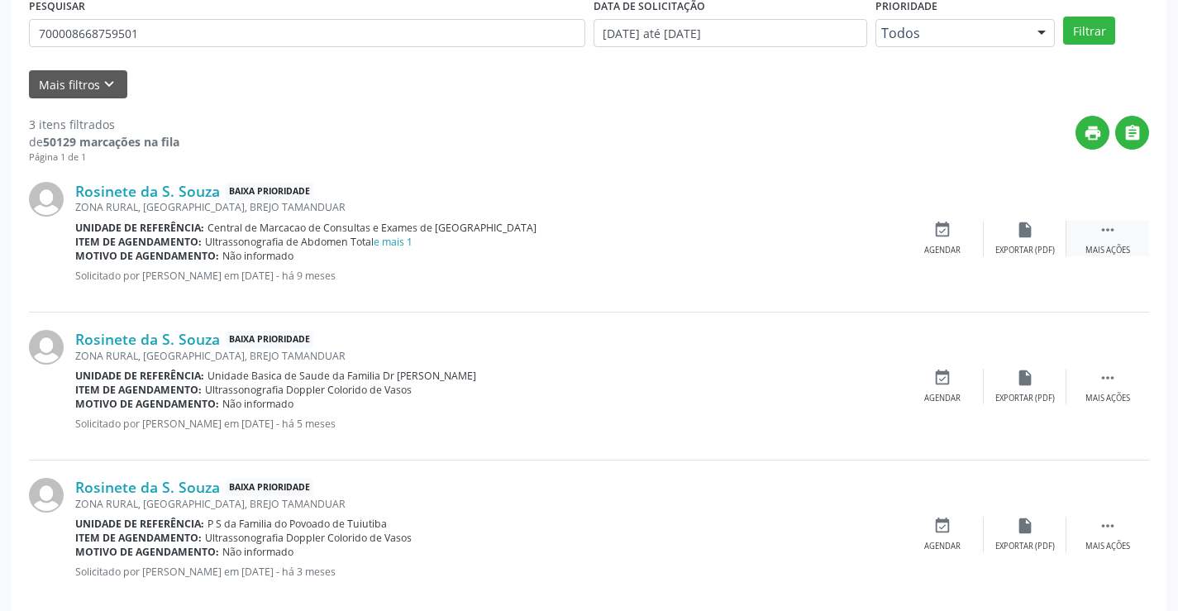
click at [1108, 227] on icon "" at bounding box center [1108, 230] width 18 height 18
click at [1040, 231] on div "edit Editar" at bounding box center [1025, 239] width 83 height 36
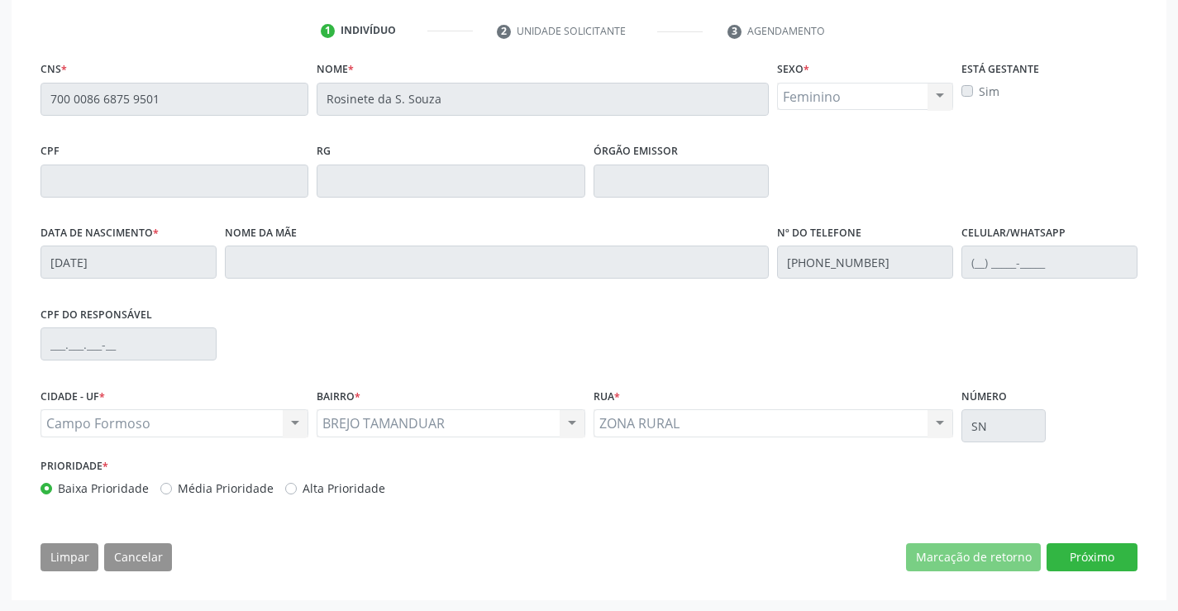
scroll to position [308, 0]
click at [1093, 546] on button "Próximo" at bounding box center [1092, 556] width 91 height 28
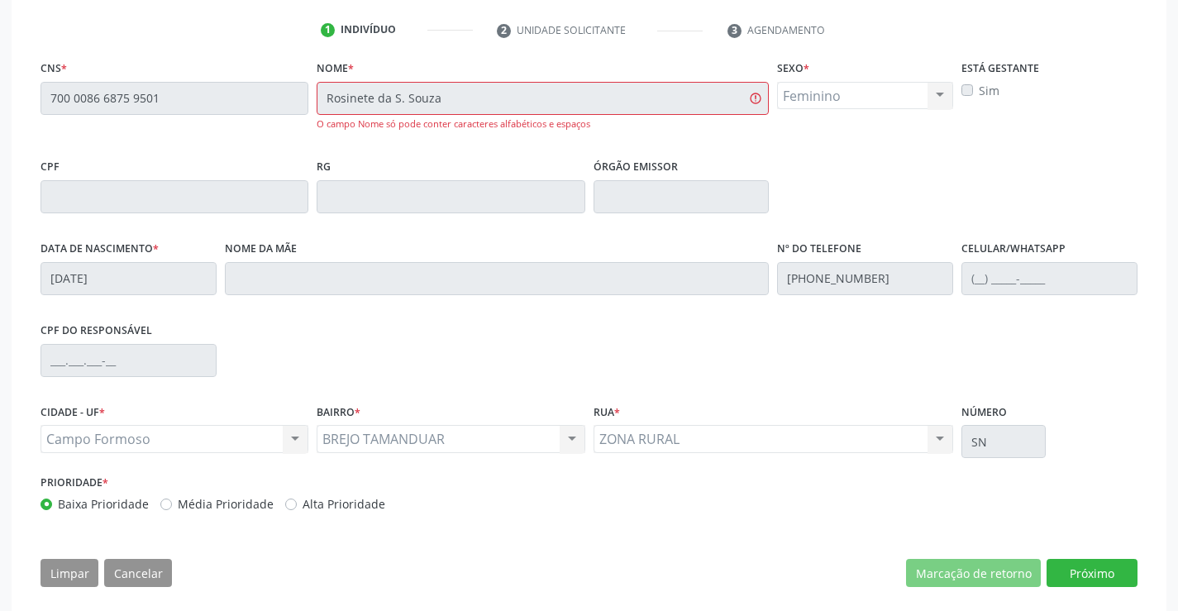
click at [403, 70] on div "Nome * Rosinete da S. Souza O campo Nome só pode conter caracteres alfabéticos …" at bounding box center [543, 93] width 452 height 75
click at [732, 161] on div "Órgão emissor" at bounding box center [682, 184] width 176 height 59
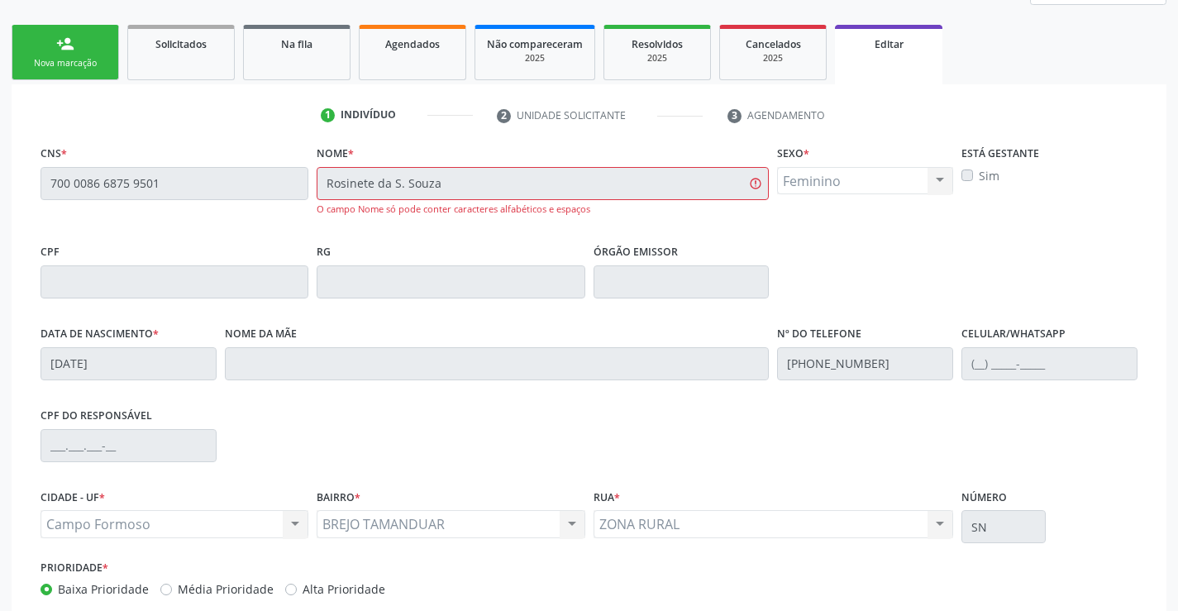
scroll to position [60, 0]
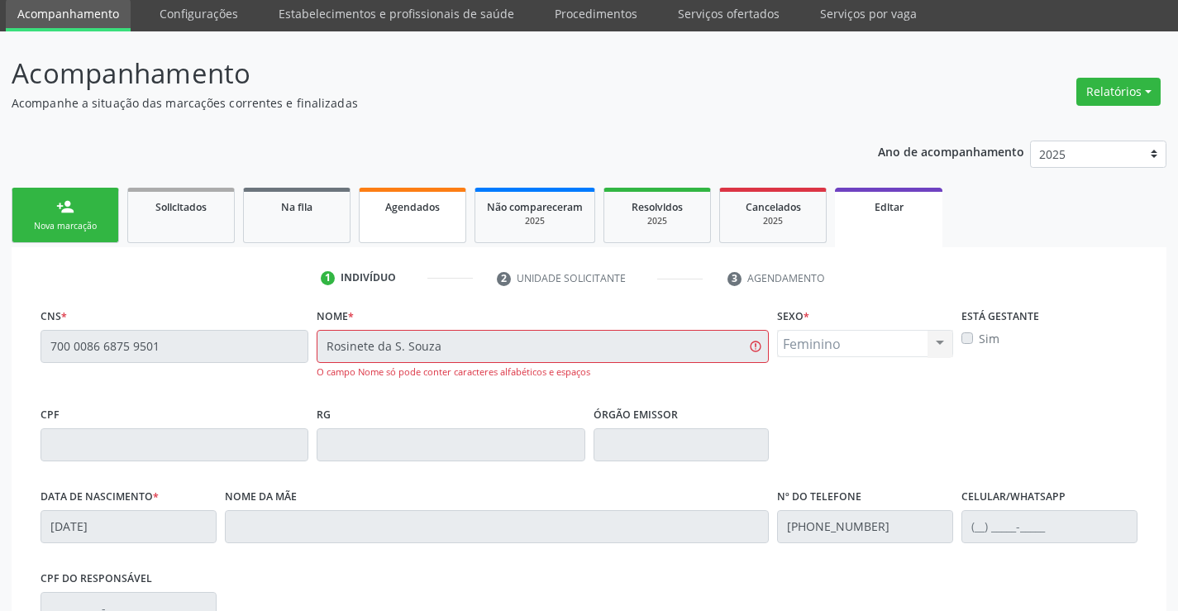
click at [385, 207] on span "Agendados" at bounding box center [412, 207] width 55 height 14
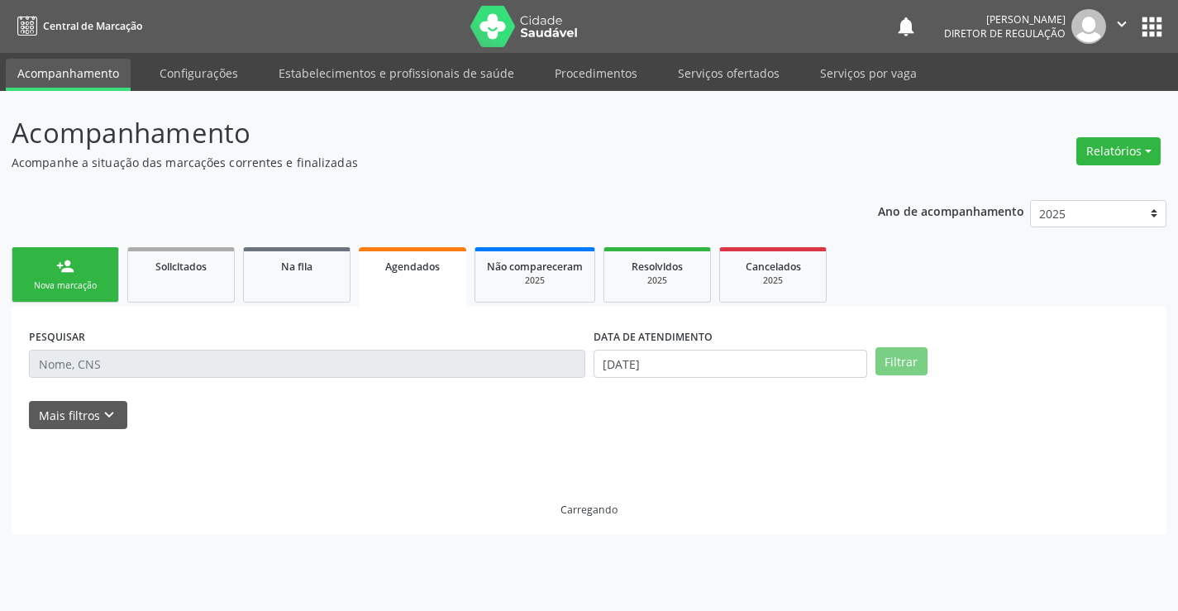
scroll to position [0, 0]
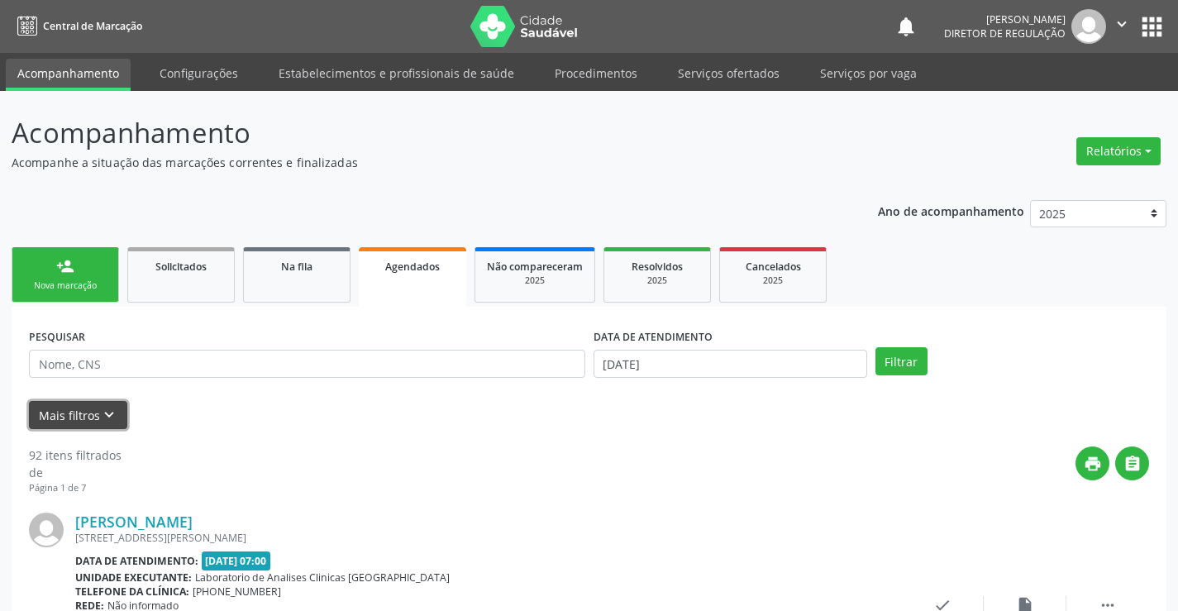
click at [114, 423] on icon "keyboard_arrow_down" at bounding box center [109, 415] width 18 height 18
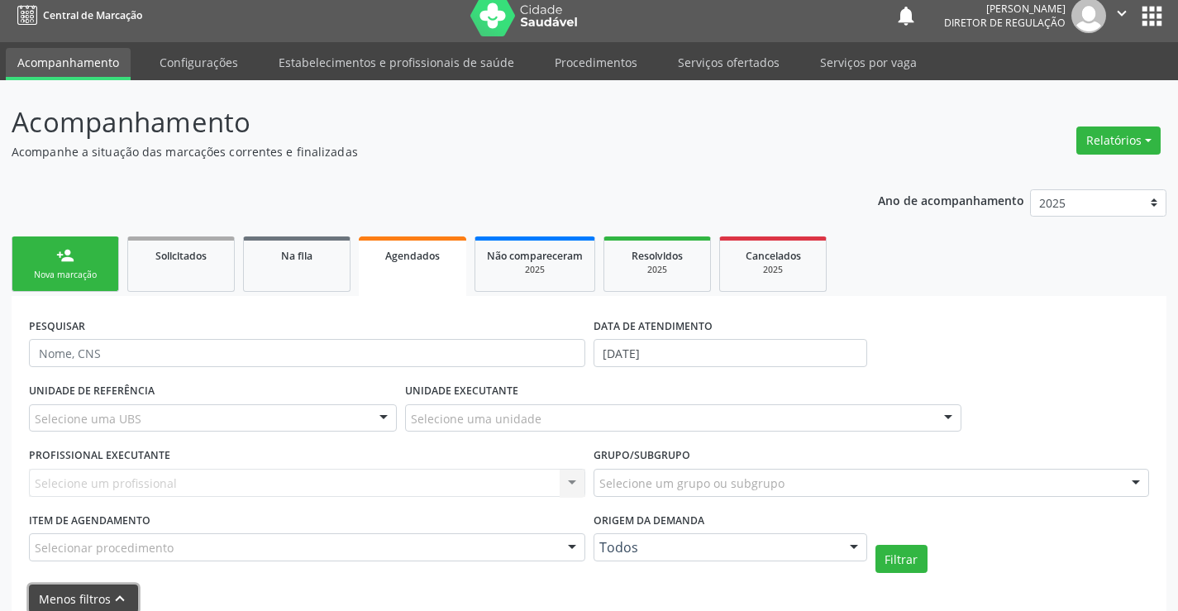
scroll to position [248, 0]
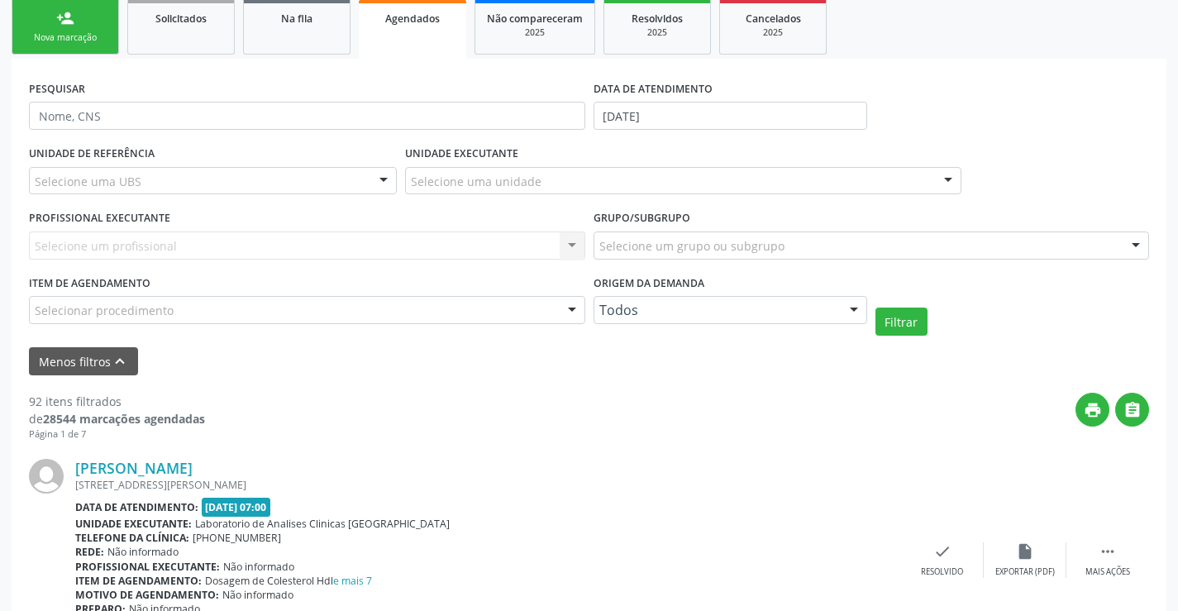
click at [596, 167] on div "Selecione uma unidade" at bounding box center [683, 181] width 556 height 28
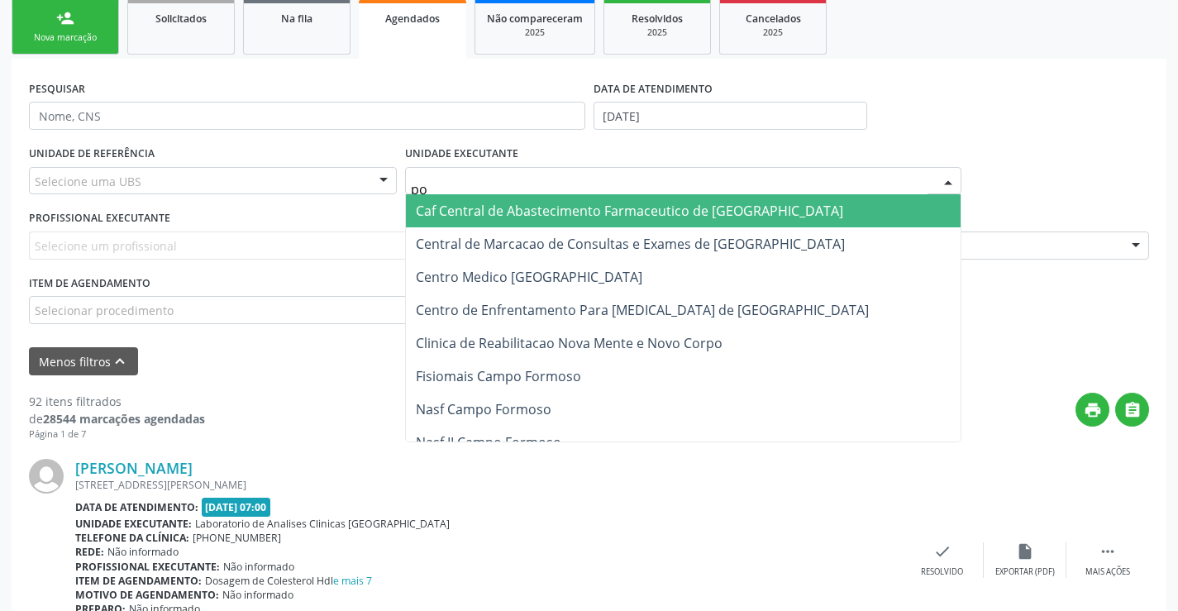
type input "pol"
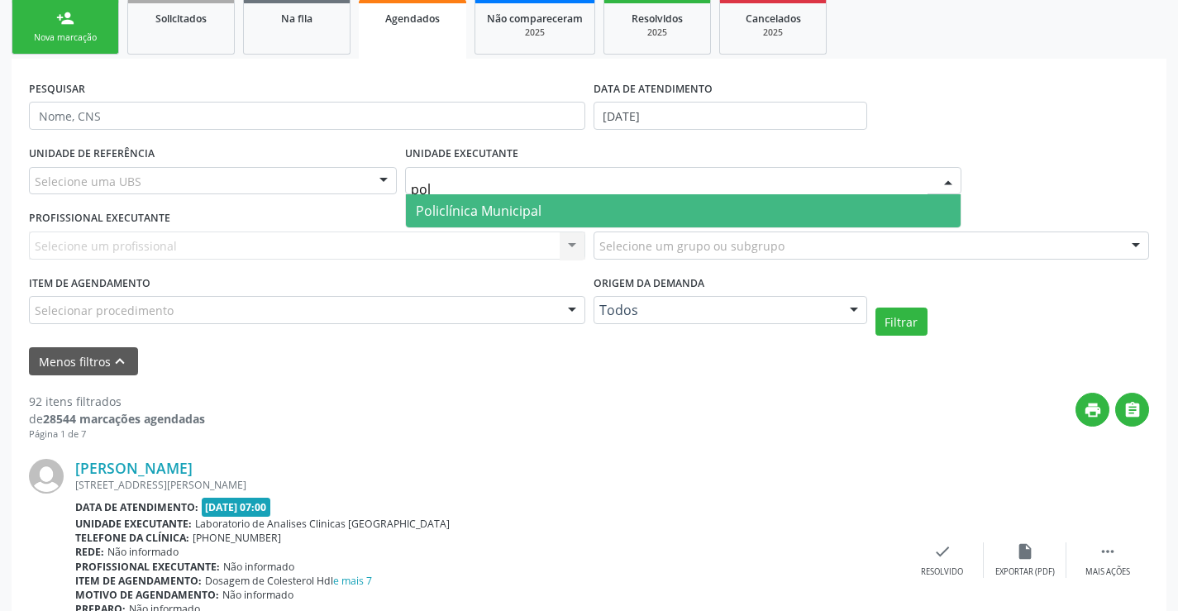
click at [643, 198] on span "Policlínica Municipal" at bounding box center [683, 210] width 555 height 33
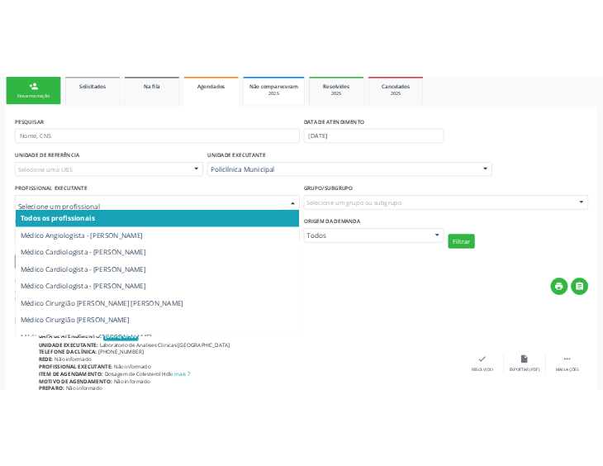
scroll to position [283, 0]
